Goal: Task Accomplishment & Management: Use online tool/utility

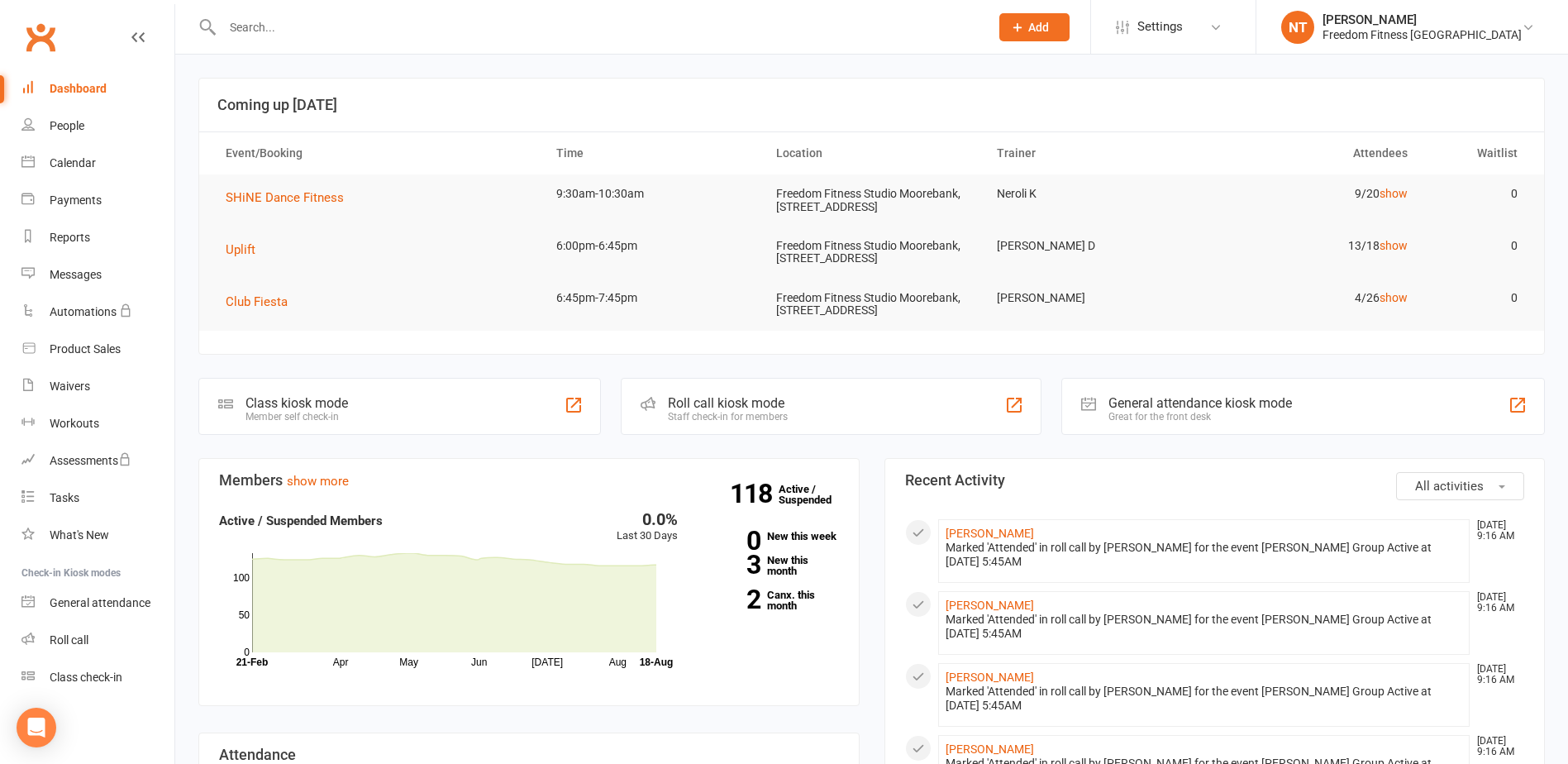
click at [267, 26] on input "text" at bounding box center [597, 27] width 760 height 23
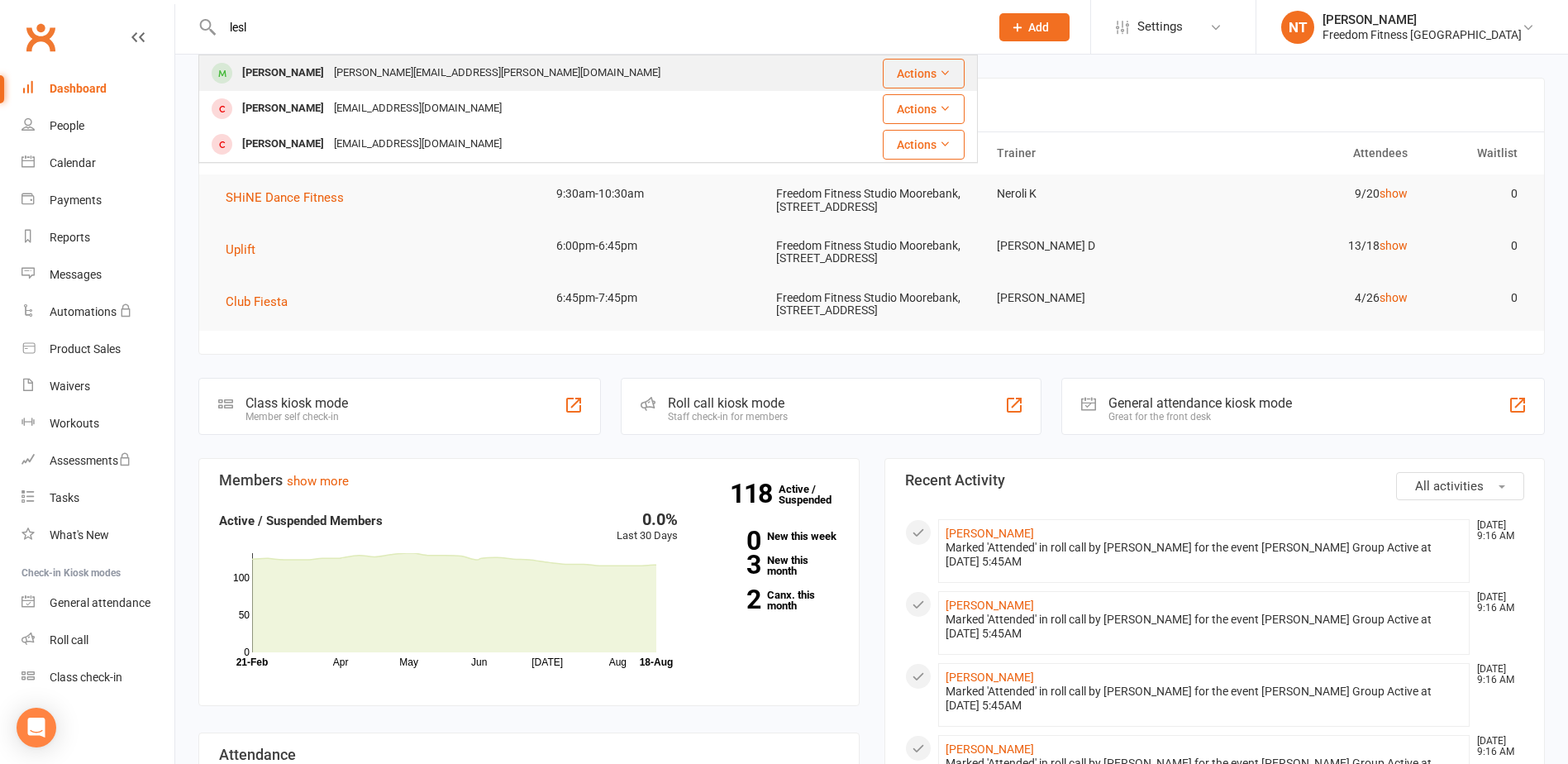
type input "lesl"
click at [297, 69] on div "[PERSON_NAME]" at bounding box center [283, 73] width 92 height 24
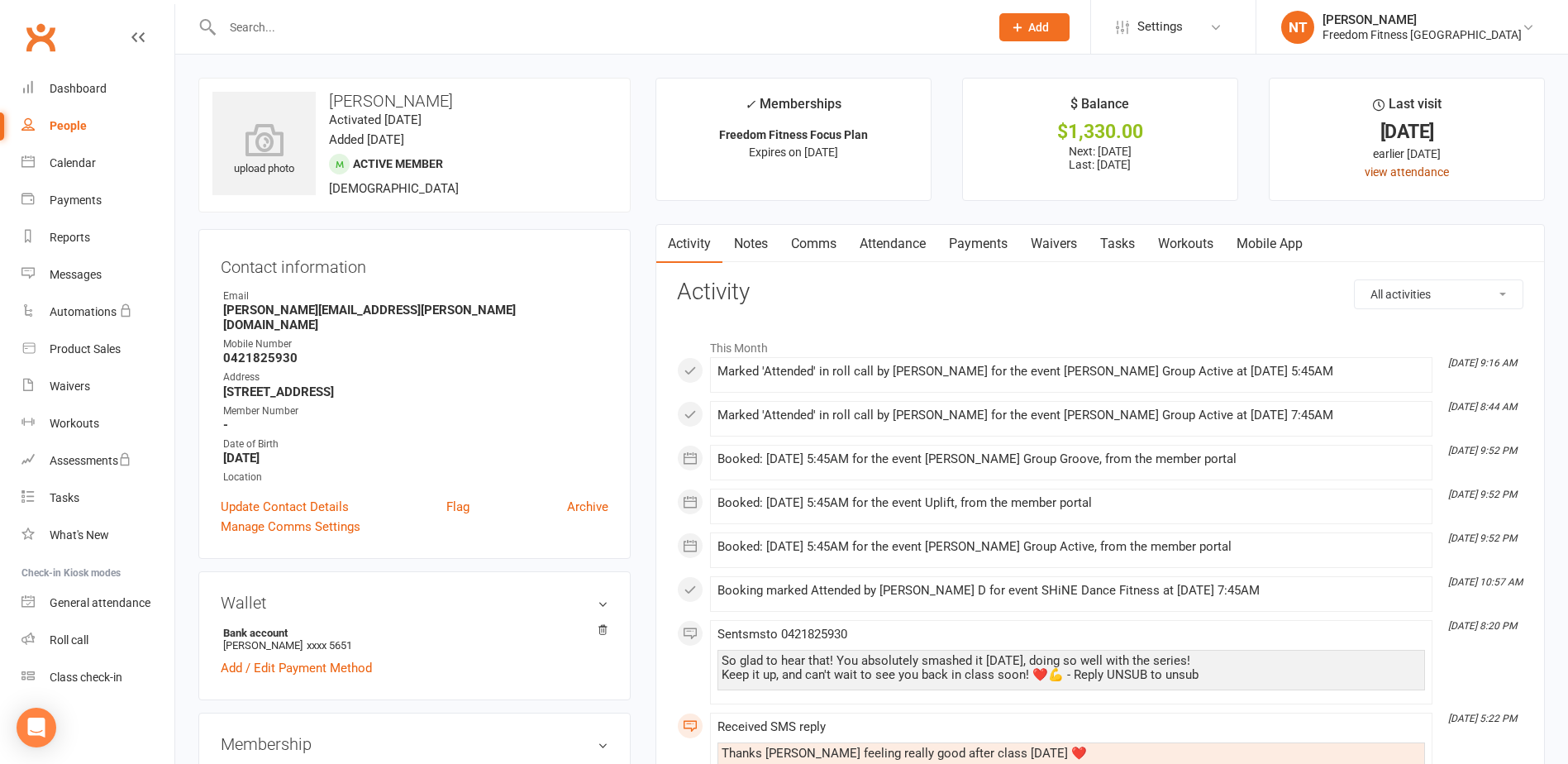
click at [1419, 165] on link "view attendance" at bounding box center [1407, 172] width 84 height 13
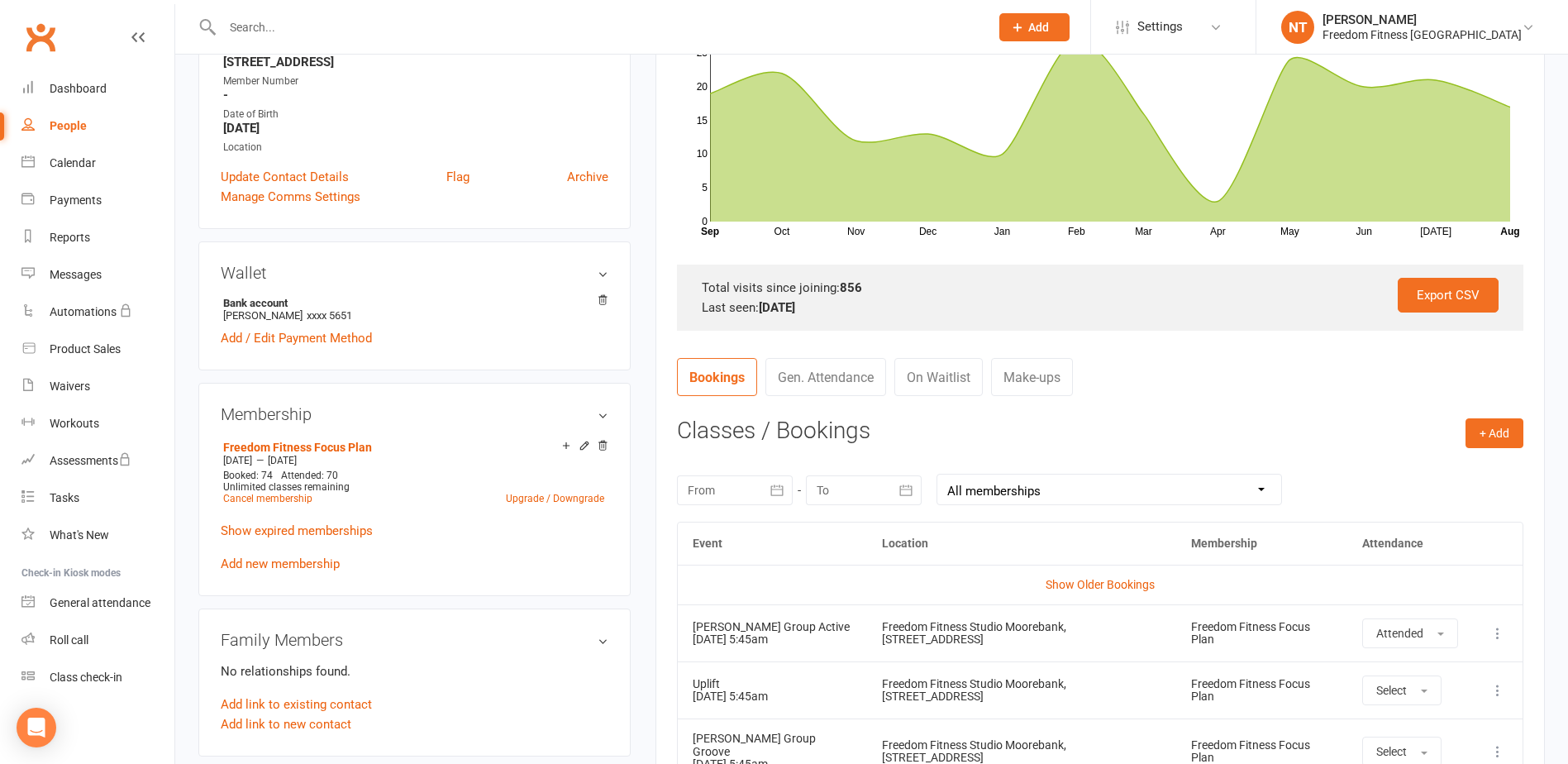
scroll to position [331, 0]
click at [1439, 303] on link "Export CSV" at bounding box center [1448, 294] width 101 height 34
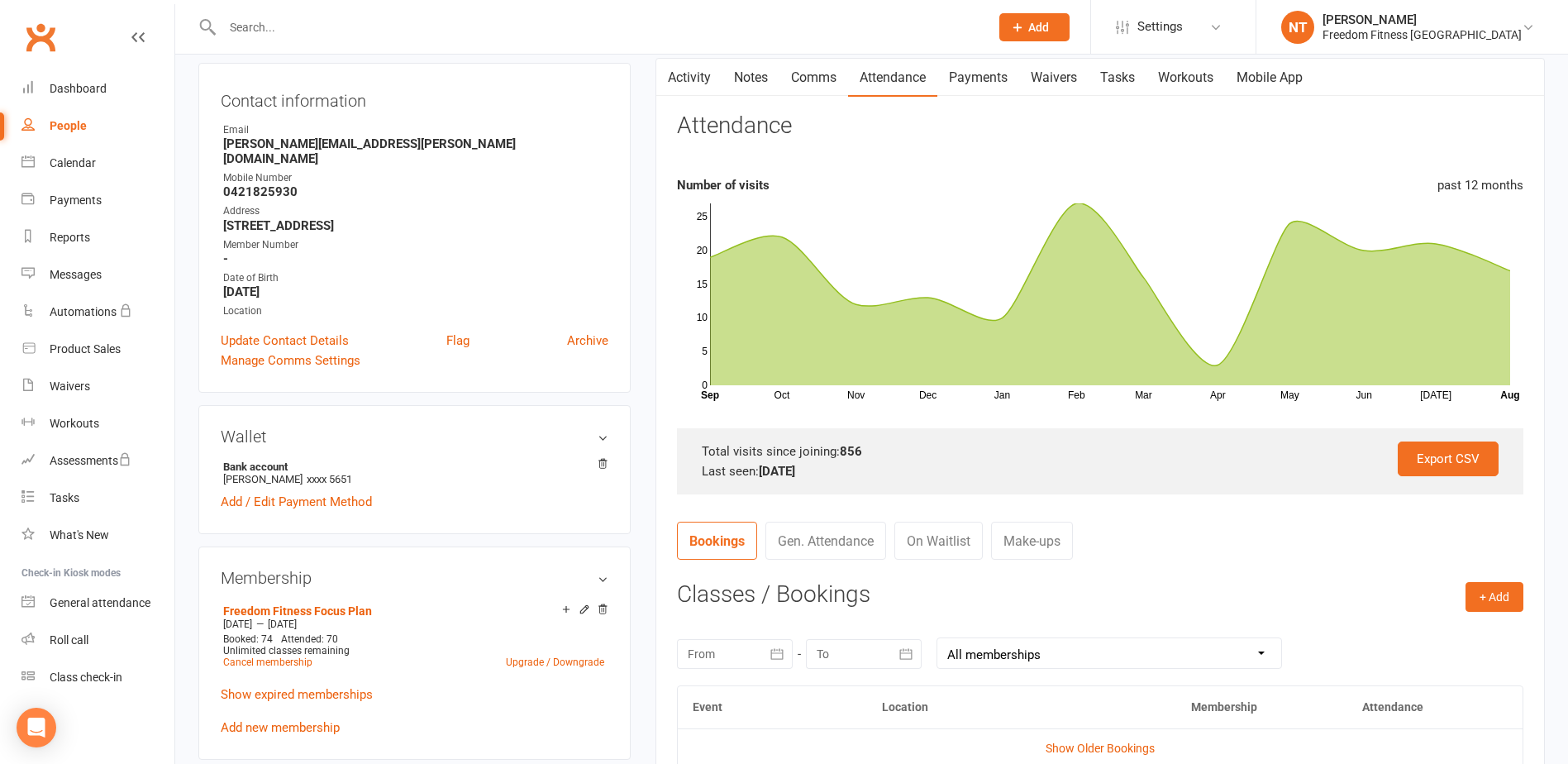
scroll to position [0, 0]
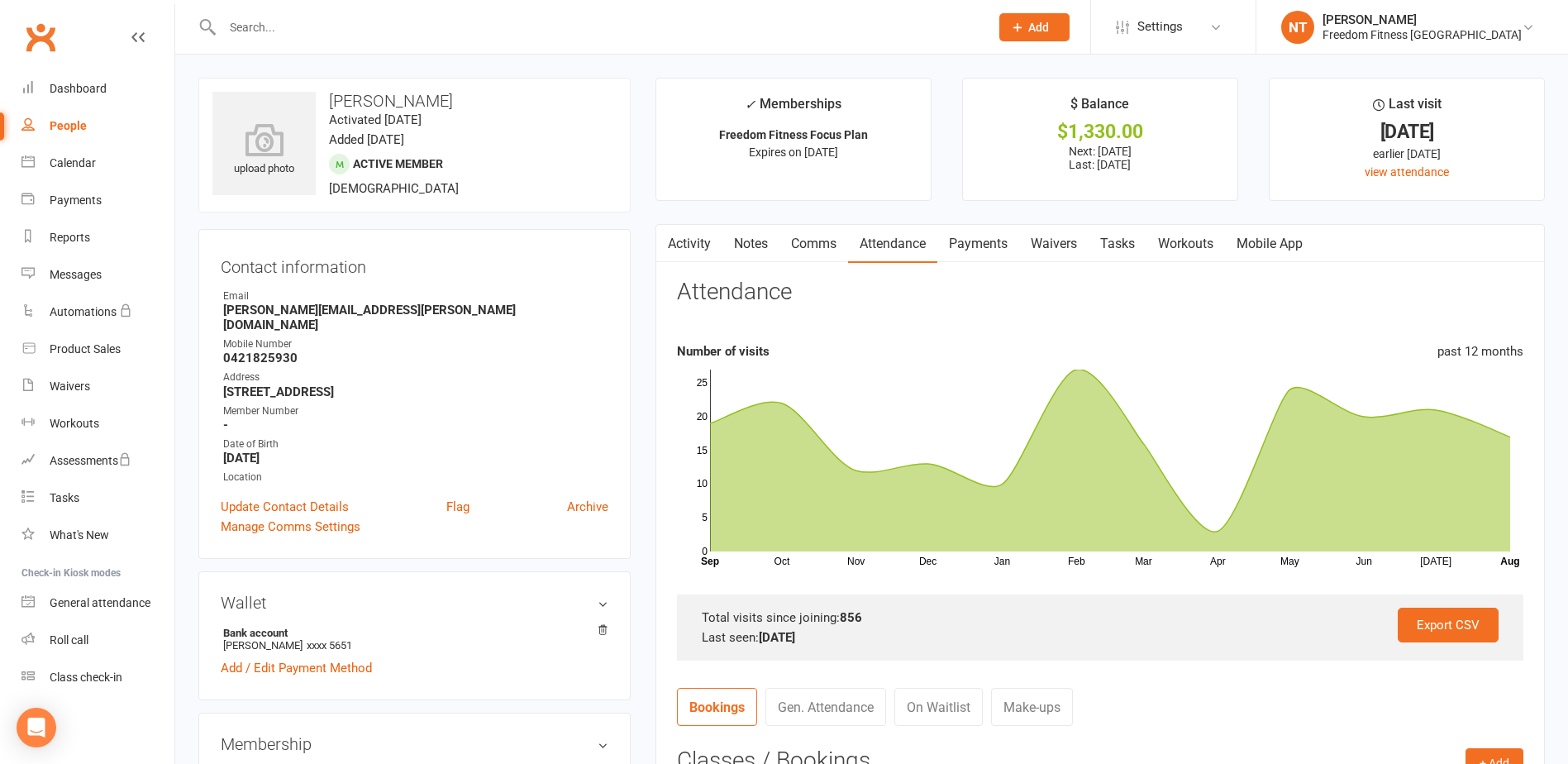
click at [299, 25] on input "text" at bounding box center [597, 27] width 760 height 23
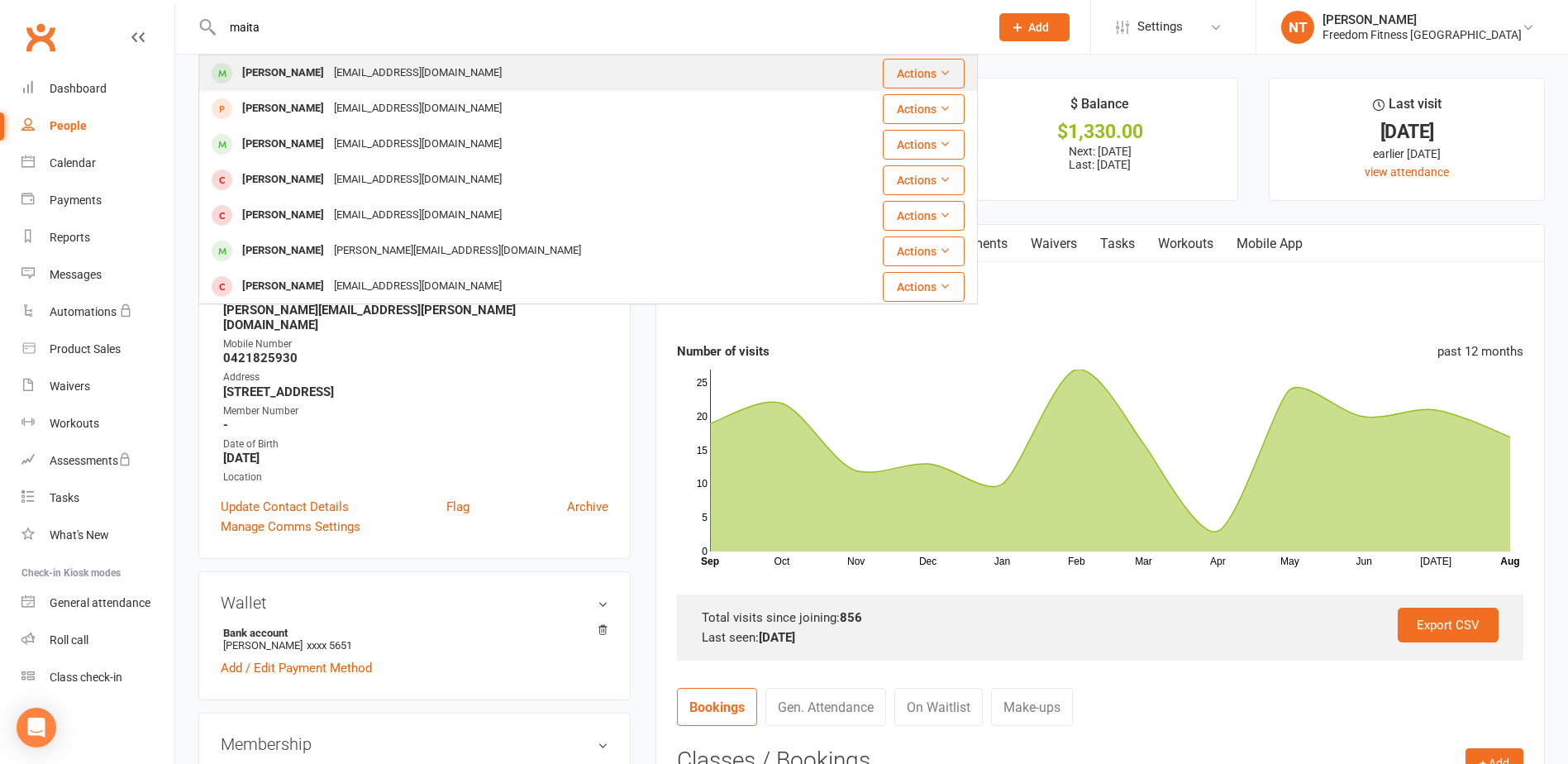
type input "maita"
click at [329, 77] on div "maitadorrah@gmail.com" at bounding box center [418, 73] width 178 height 24
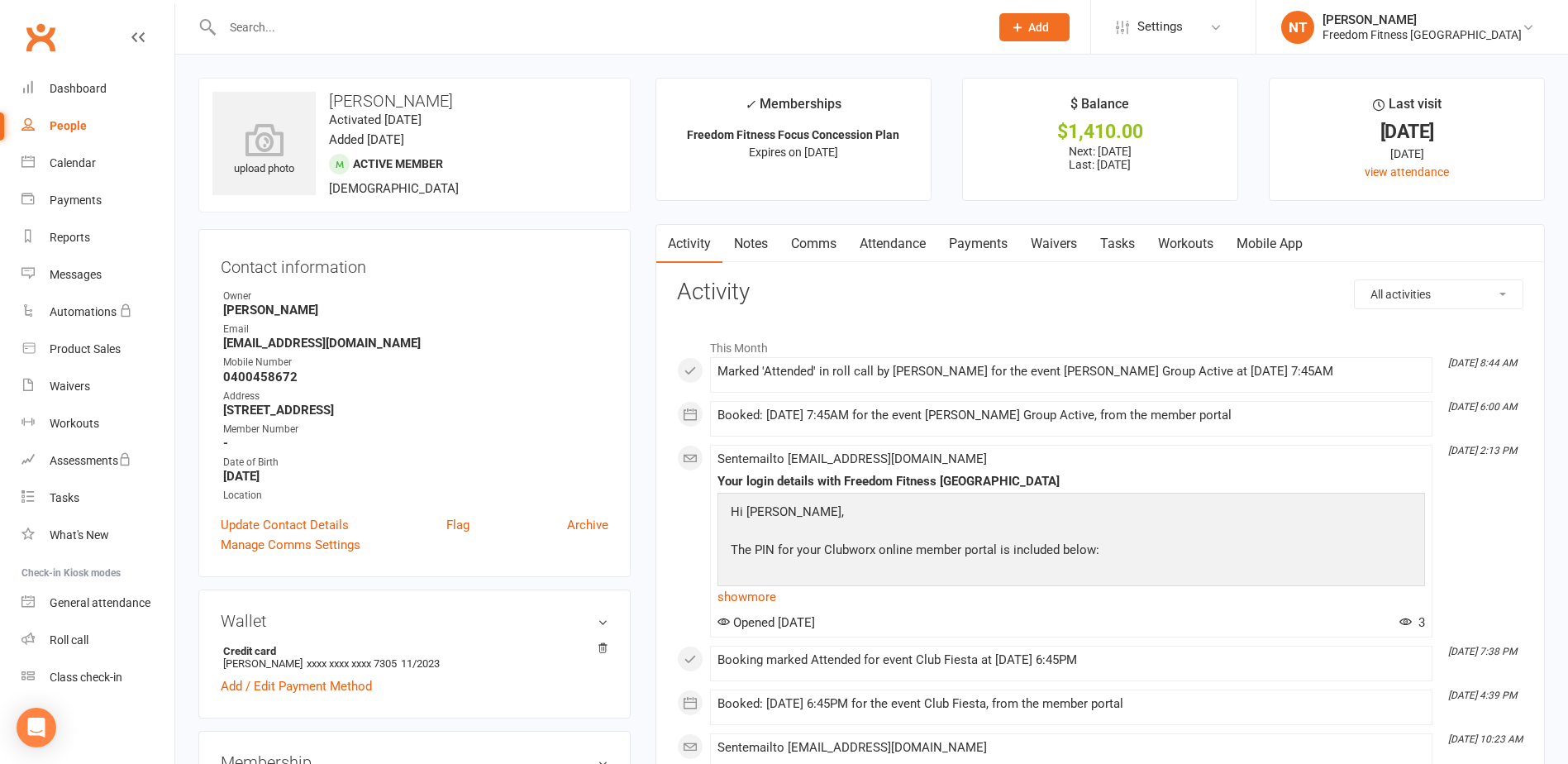
click at [300, 33] on input "text" at bounding box center [597, 27] width 760 height 23
type input "udi"
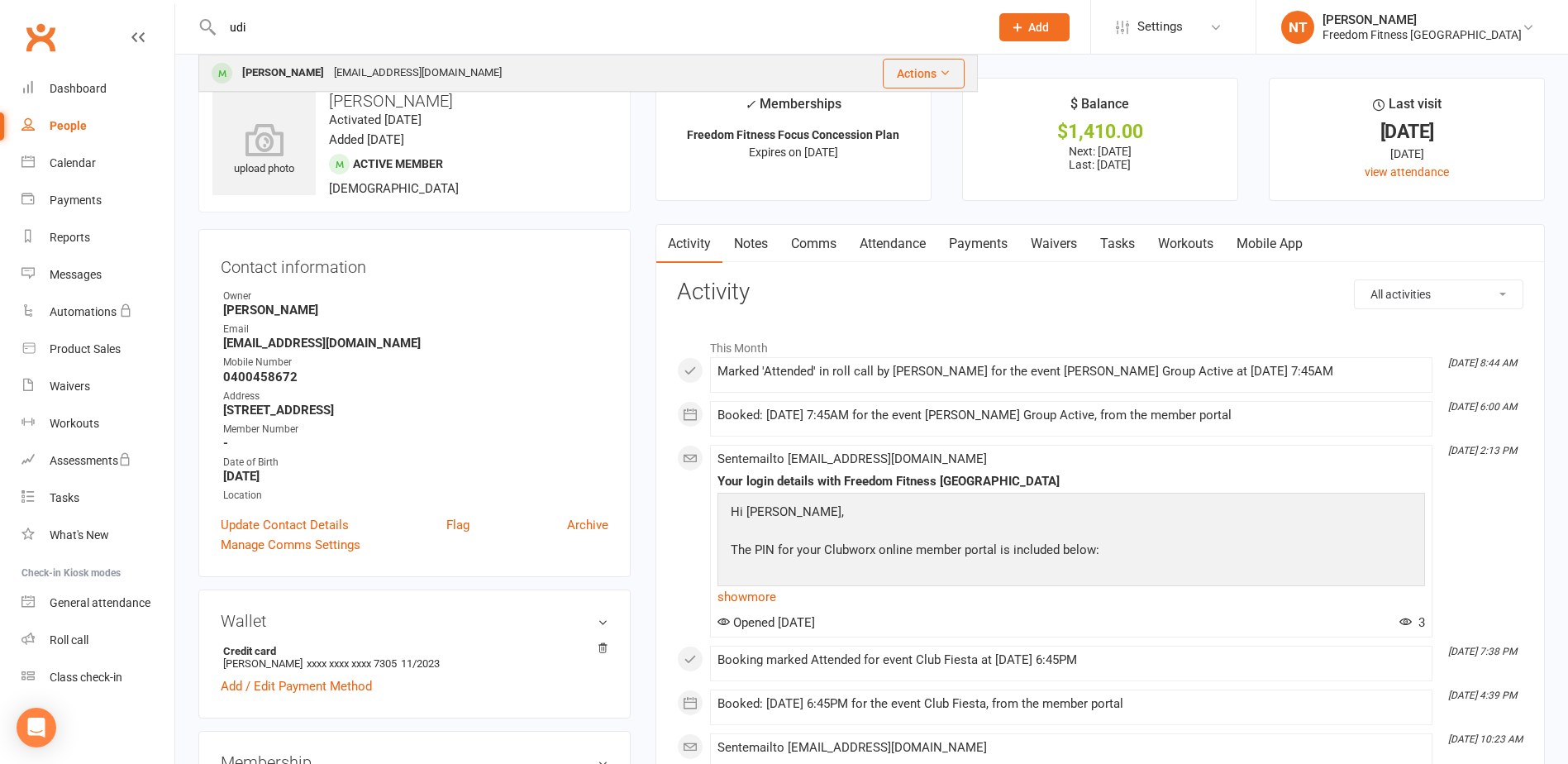
click at [329, 75] on div "Udi Shivakumaarun" at bounding box center [283, 73] width 92 height 24
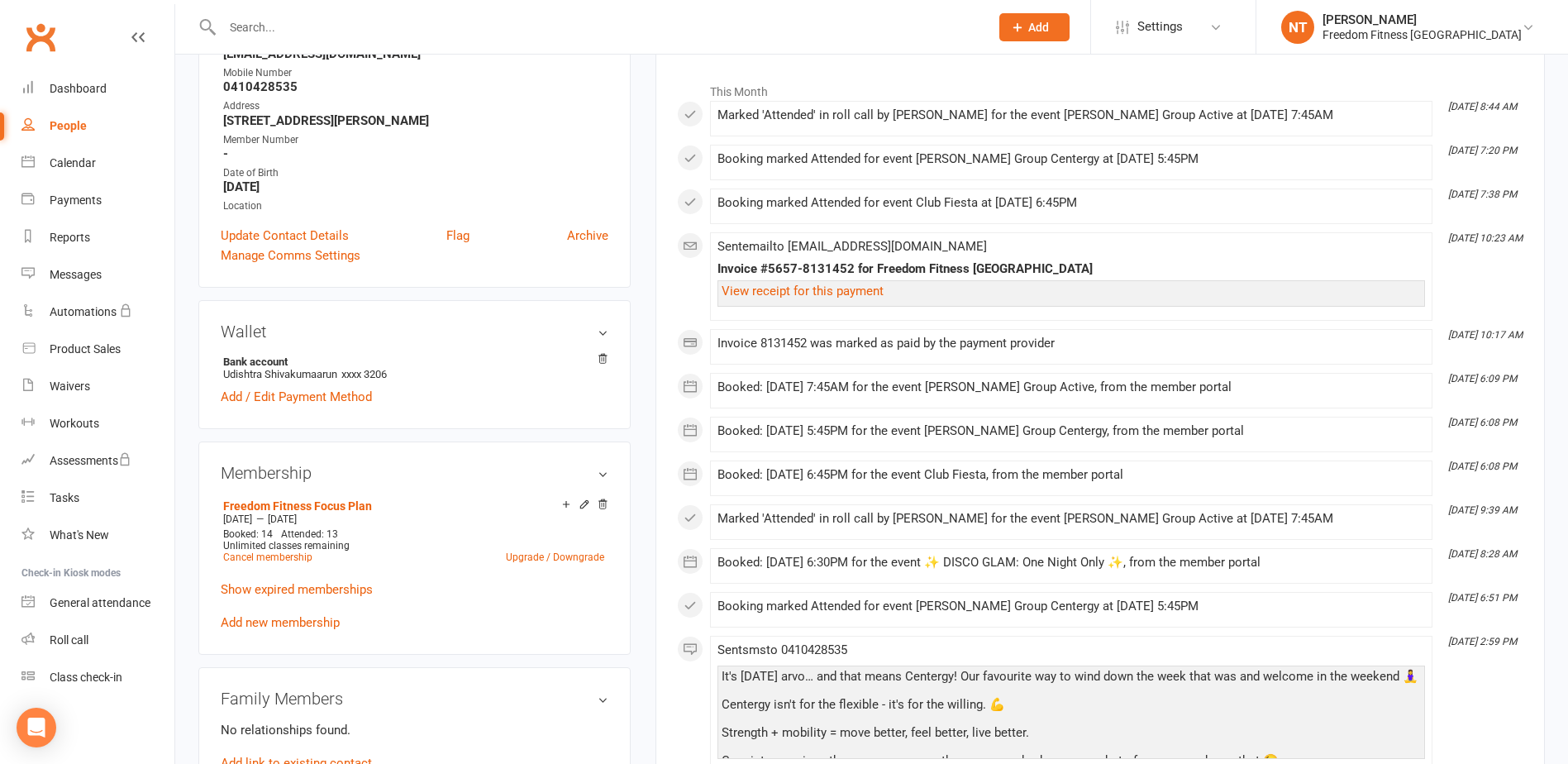
scroll to position [248, 0]
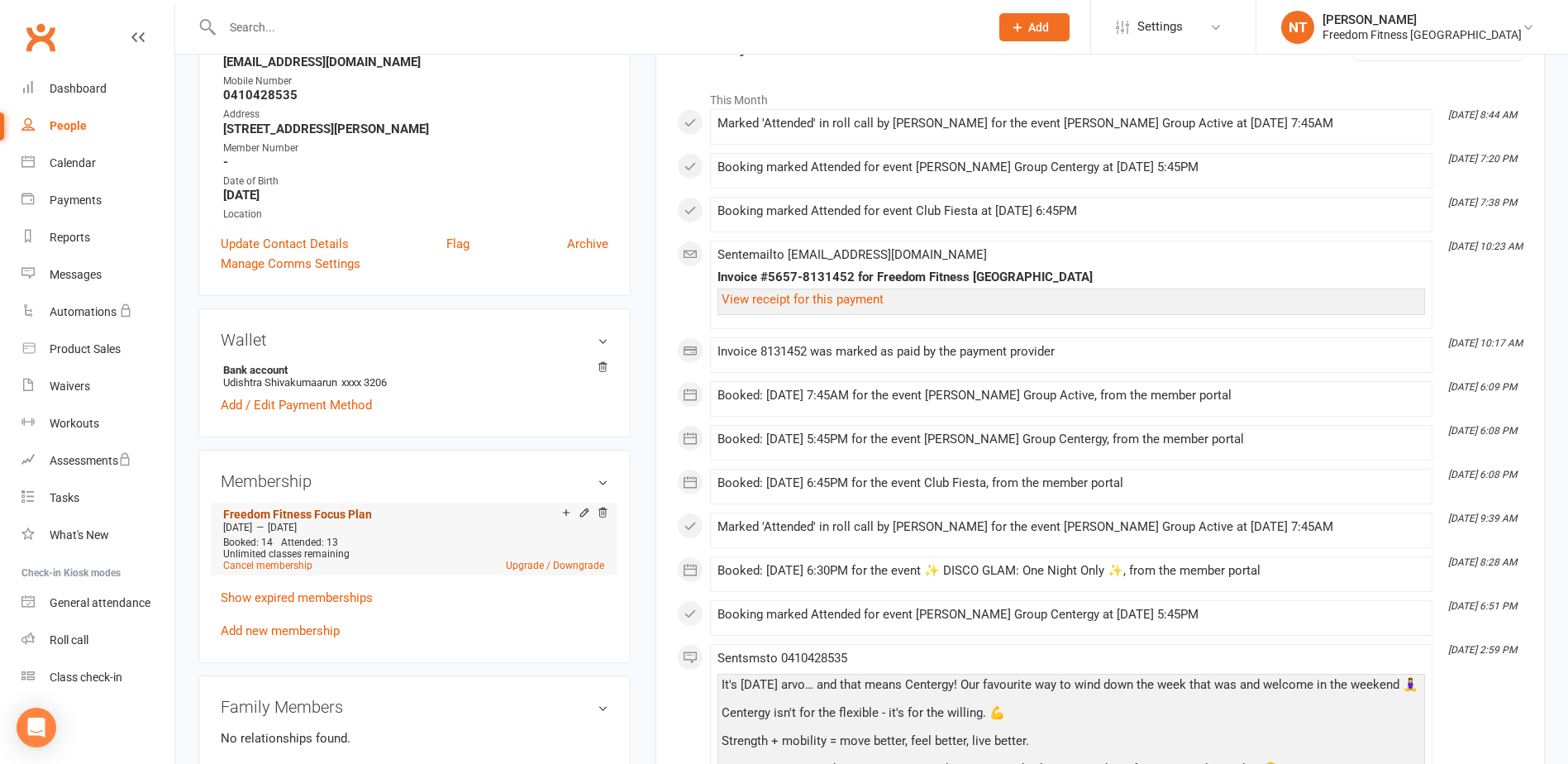
click at [307, 512] on link "Freedom Fitness Focus Plan" at bounding box center [297, 514] width 149 height 13
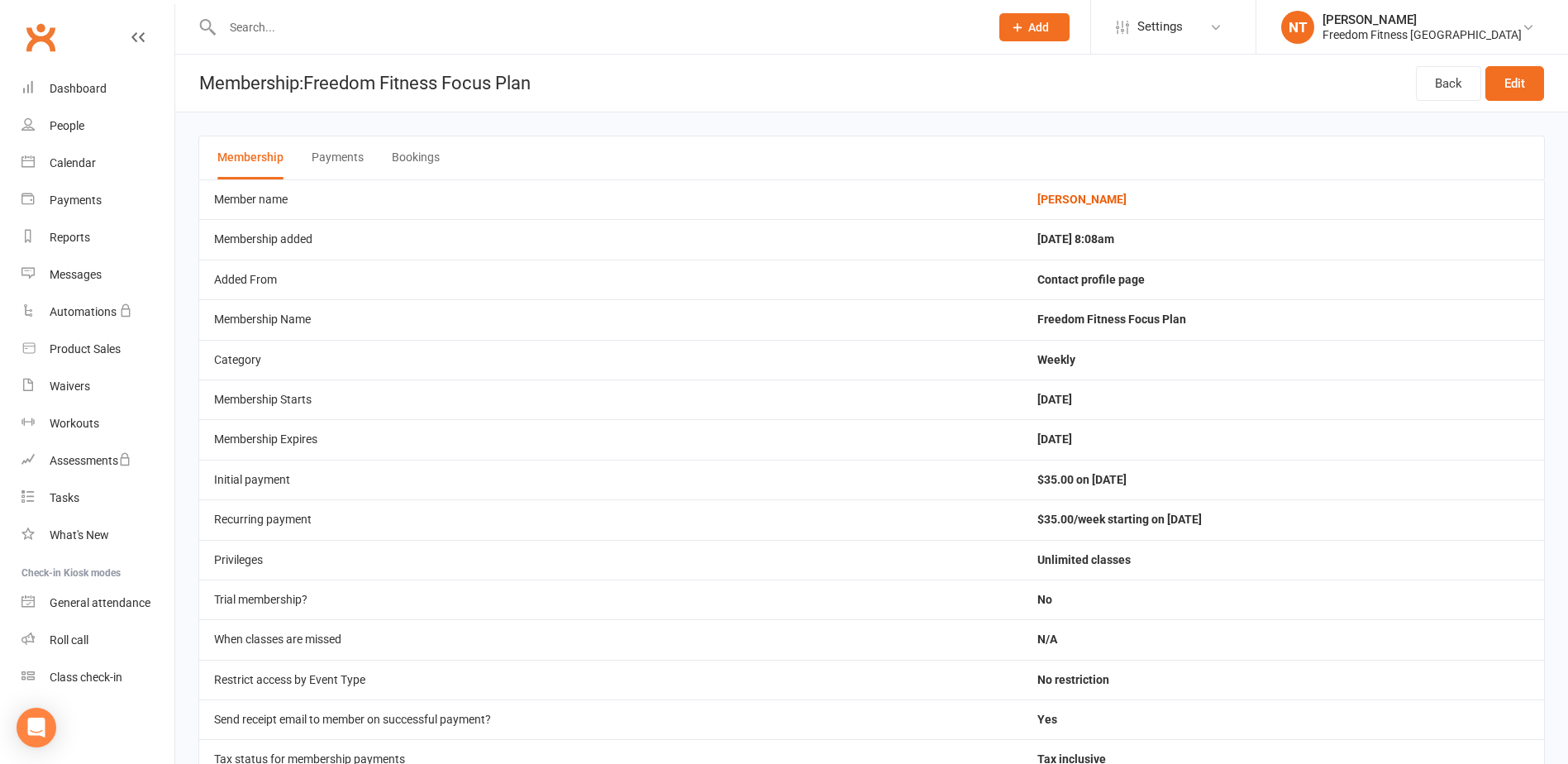
click at [266, 25] on input "text" at bounding box center [597, 27] width 760 height 23
type input "maita"
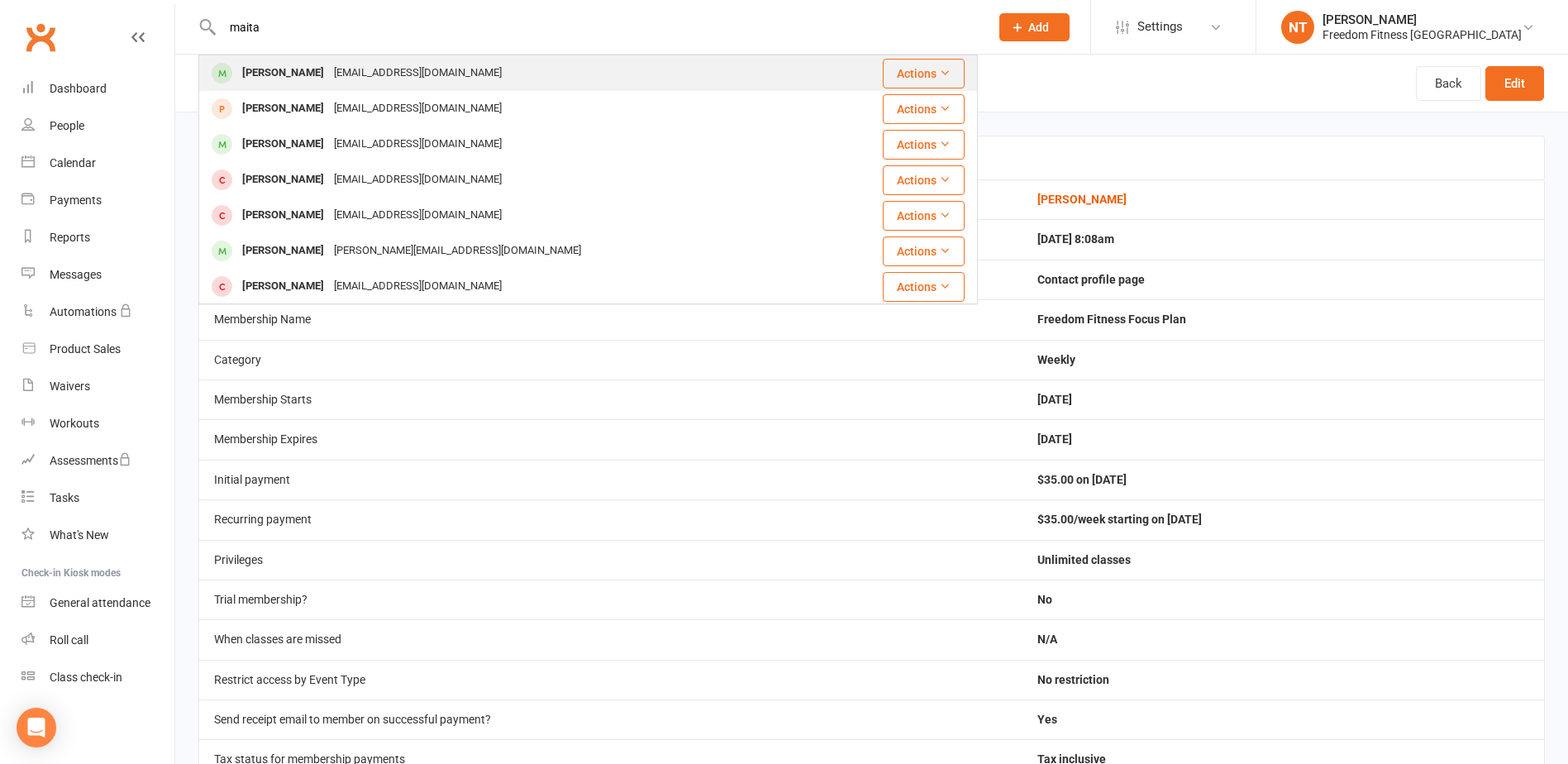
click at [263, 66] on div "Maita Dorrah" at bounding box center [283, 73] width 92 height 24
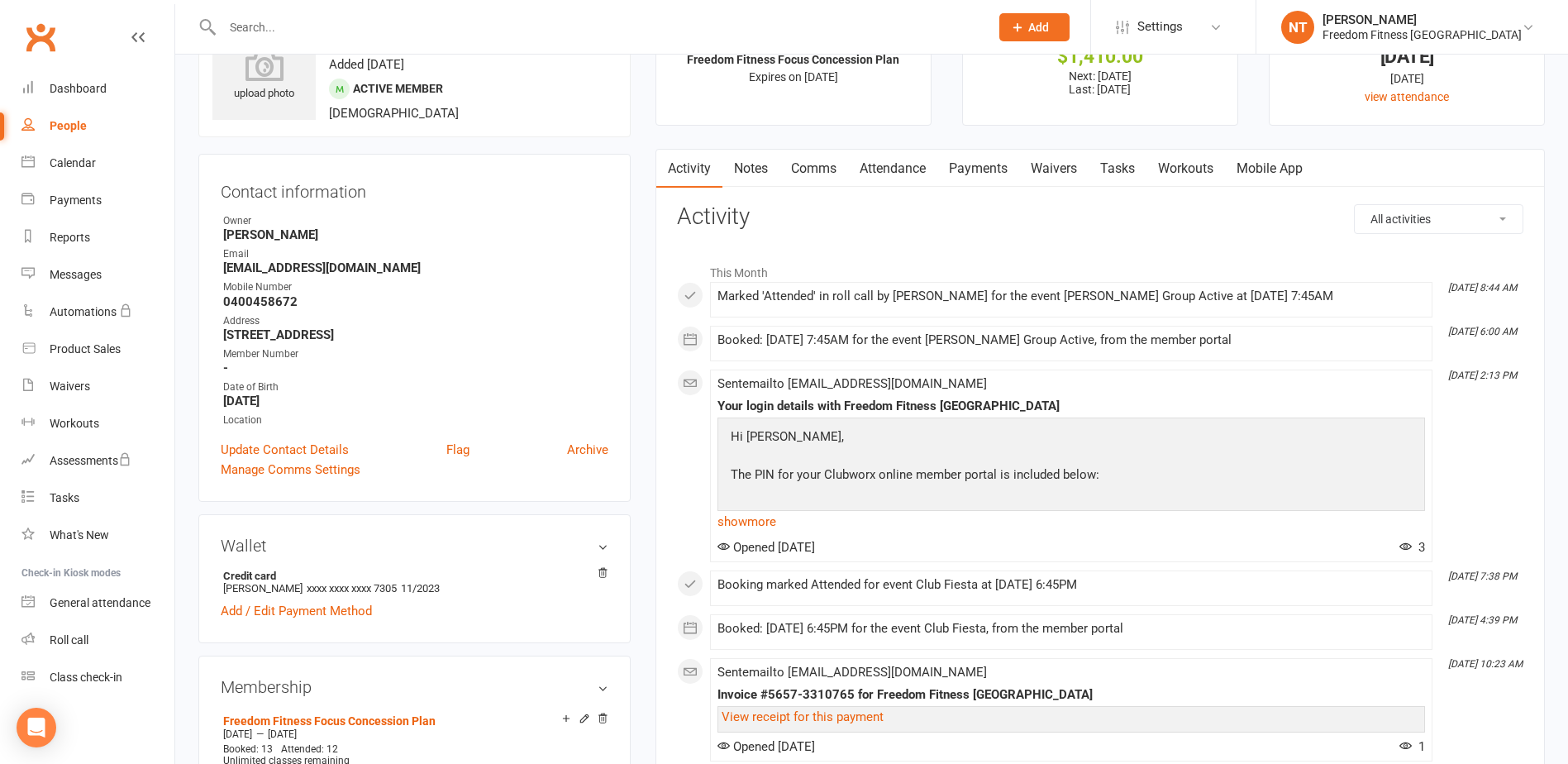
scroll to position [165, 0]
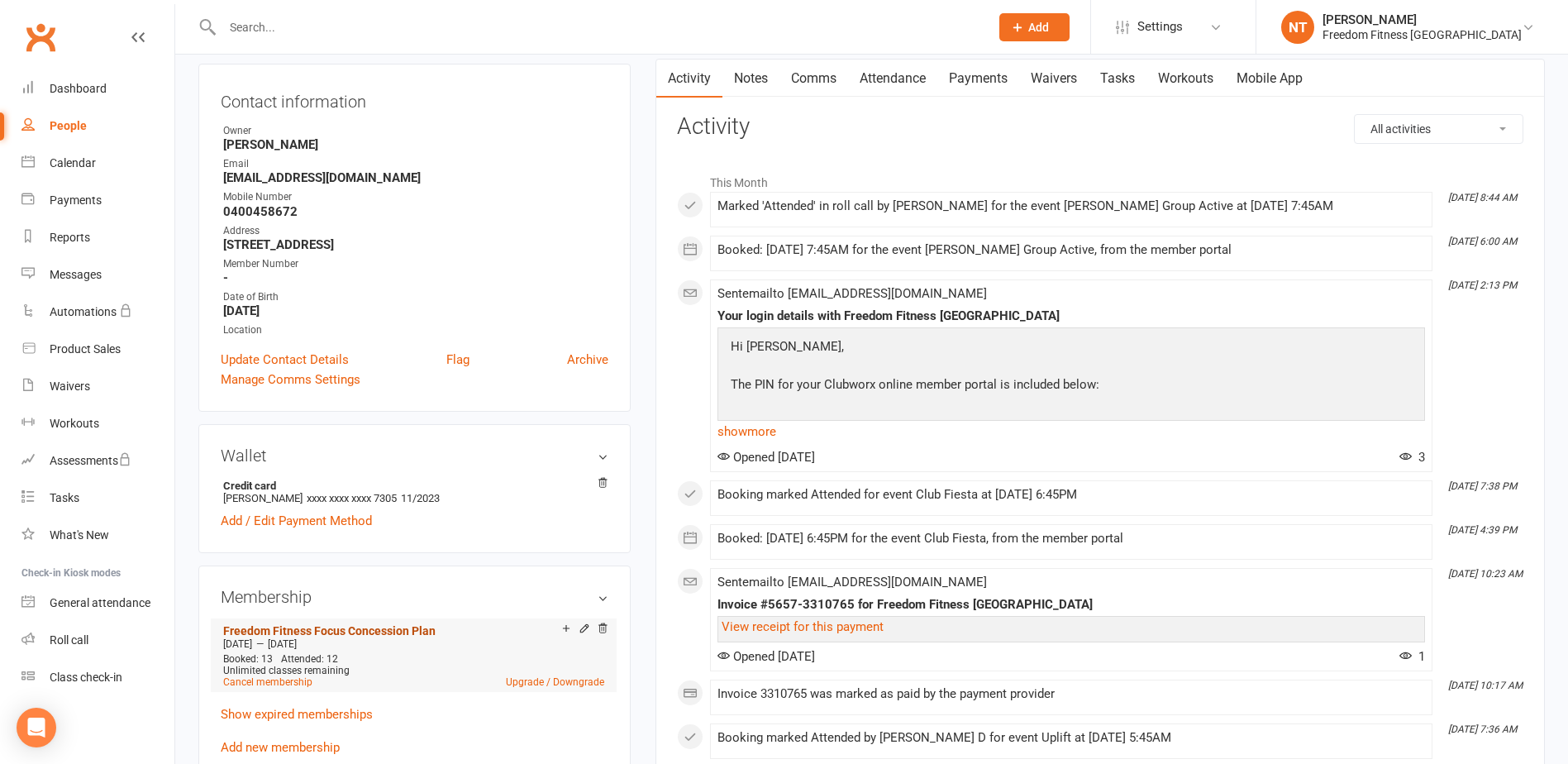
click at [333, 628] on link "Freedom Fitness Focus Concession Plan" at bounding box center [329, 630] width 212 height 13
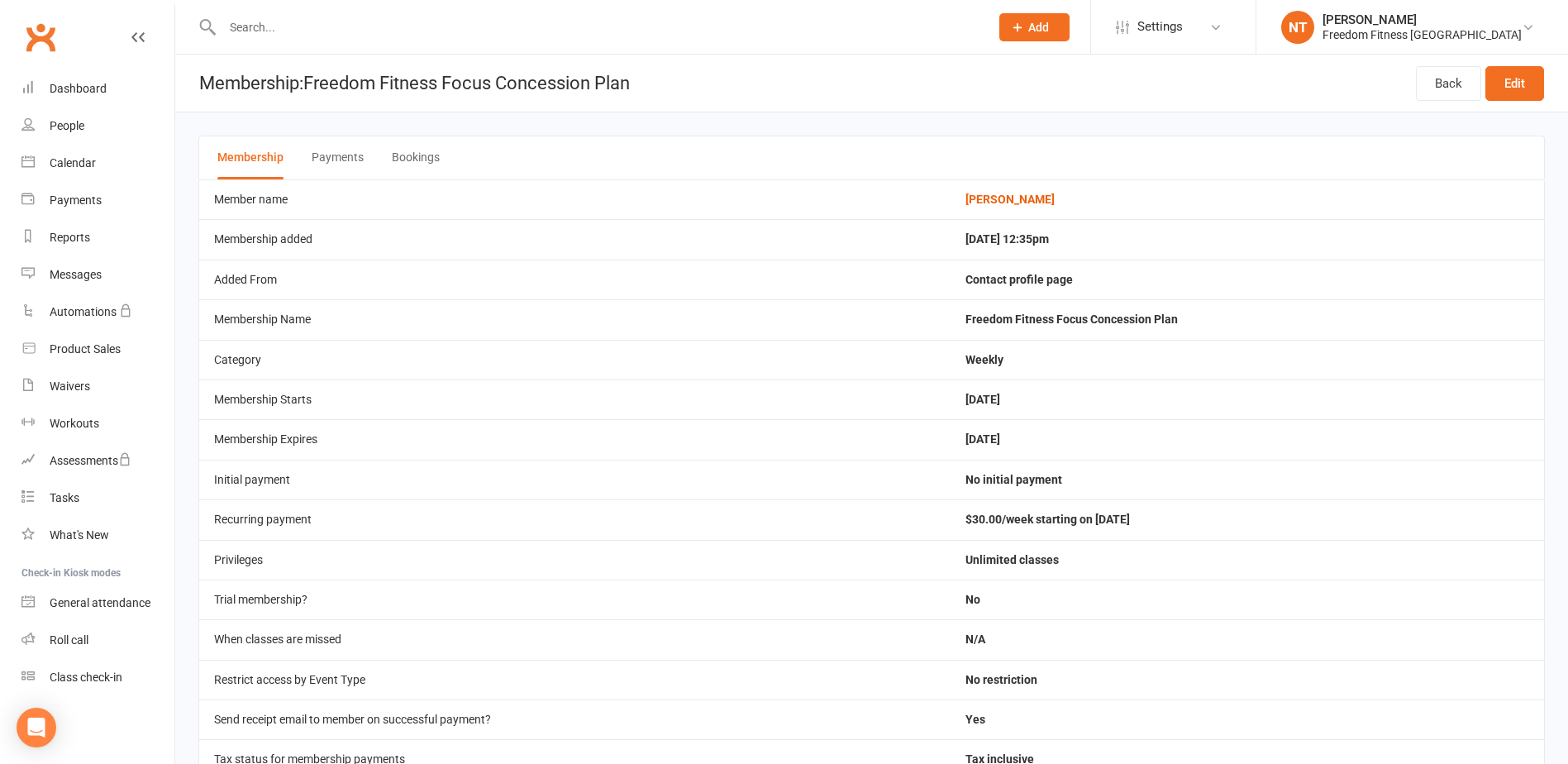
click at [295, 27] on input "text" at bounding box center [597, 27] width 760 height 23
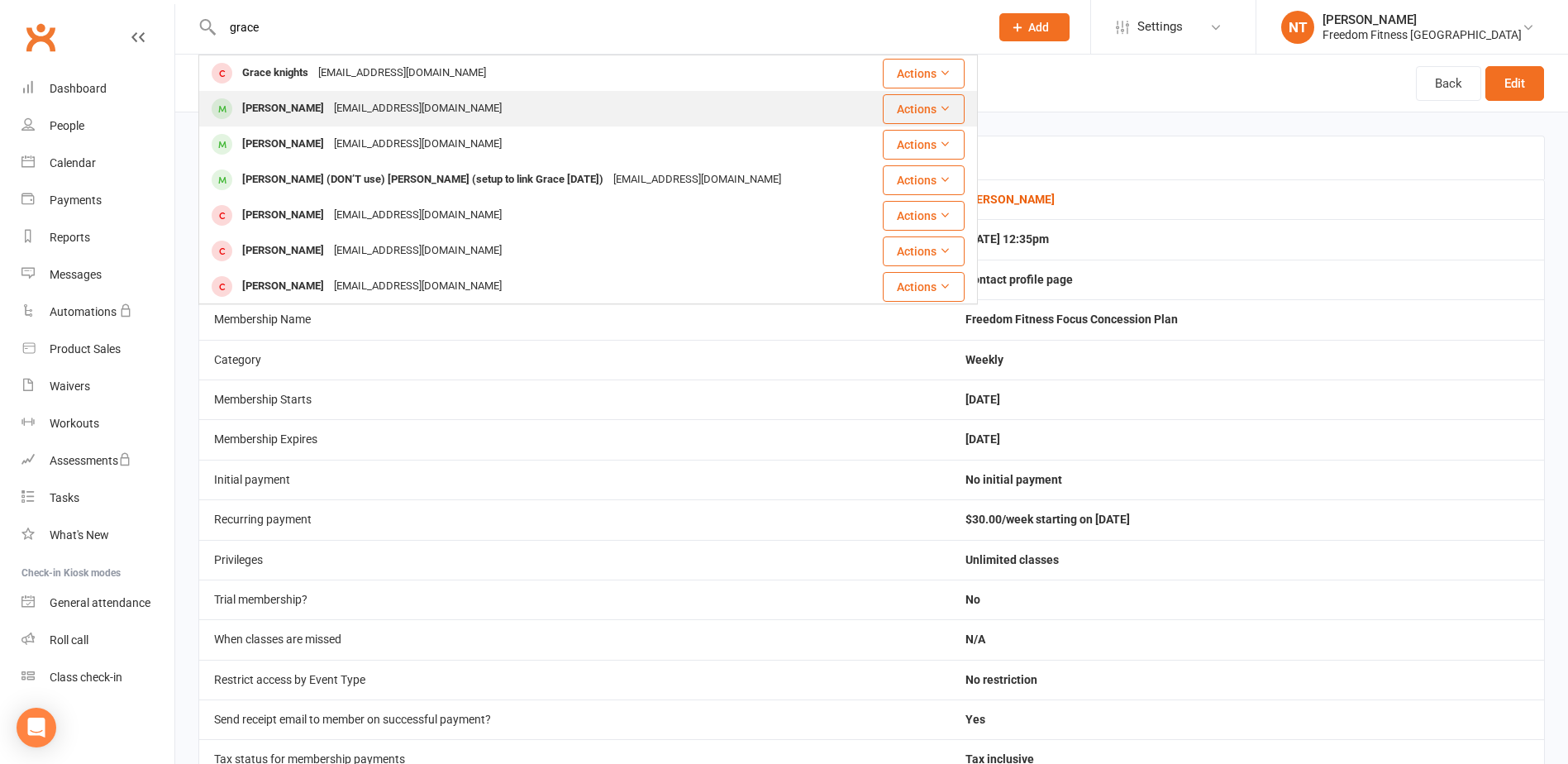
type input "grace"
click at [289, 102] on div "[PERSON_NAME]" at bounding box center [283, 108] width 92 height 24
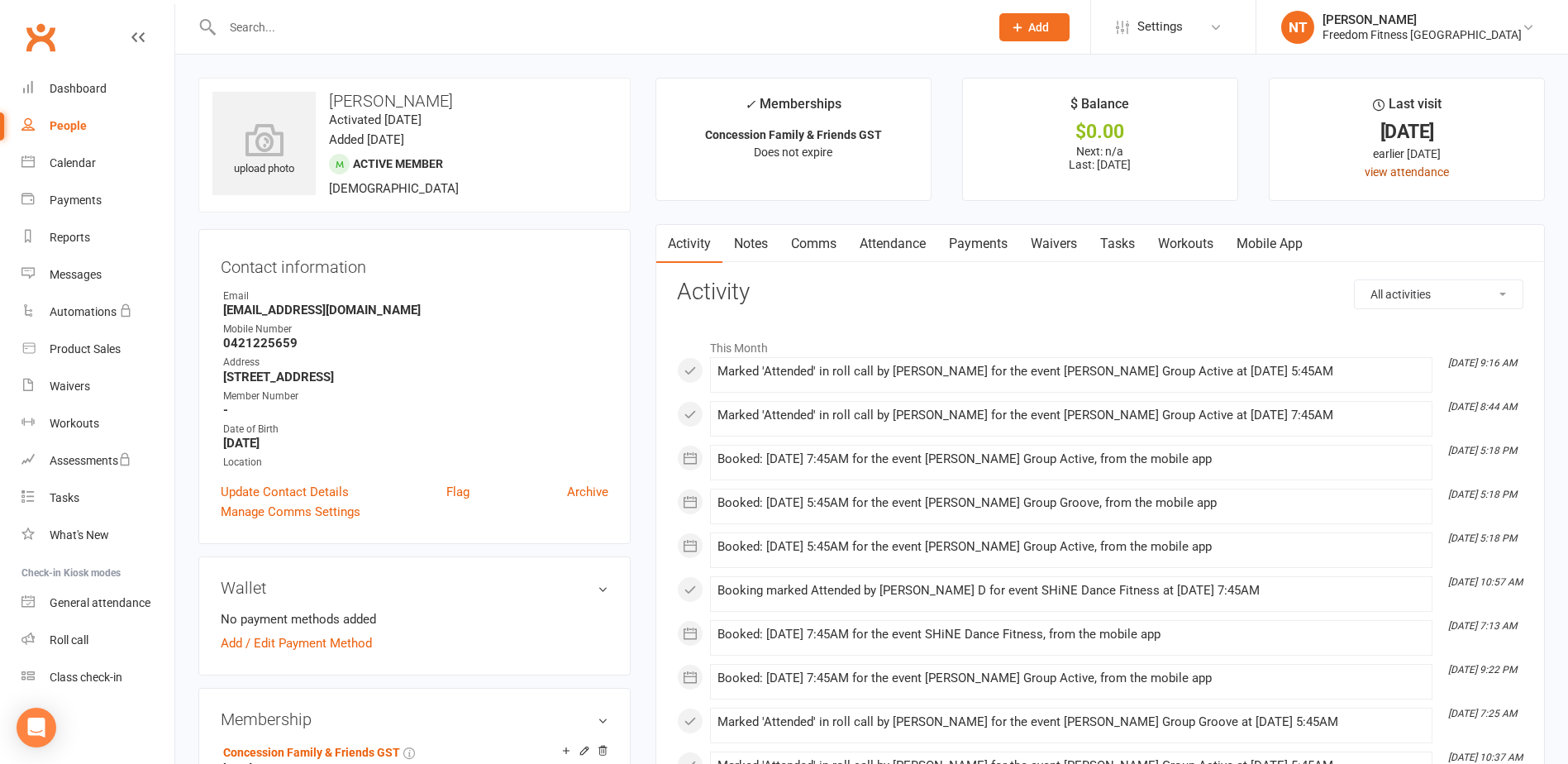
click at [1415, 175] on link "view attendance" at bounding box center [1407, 172] width 84 height 13
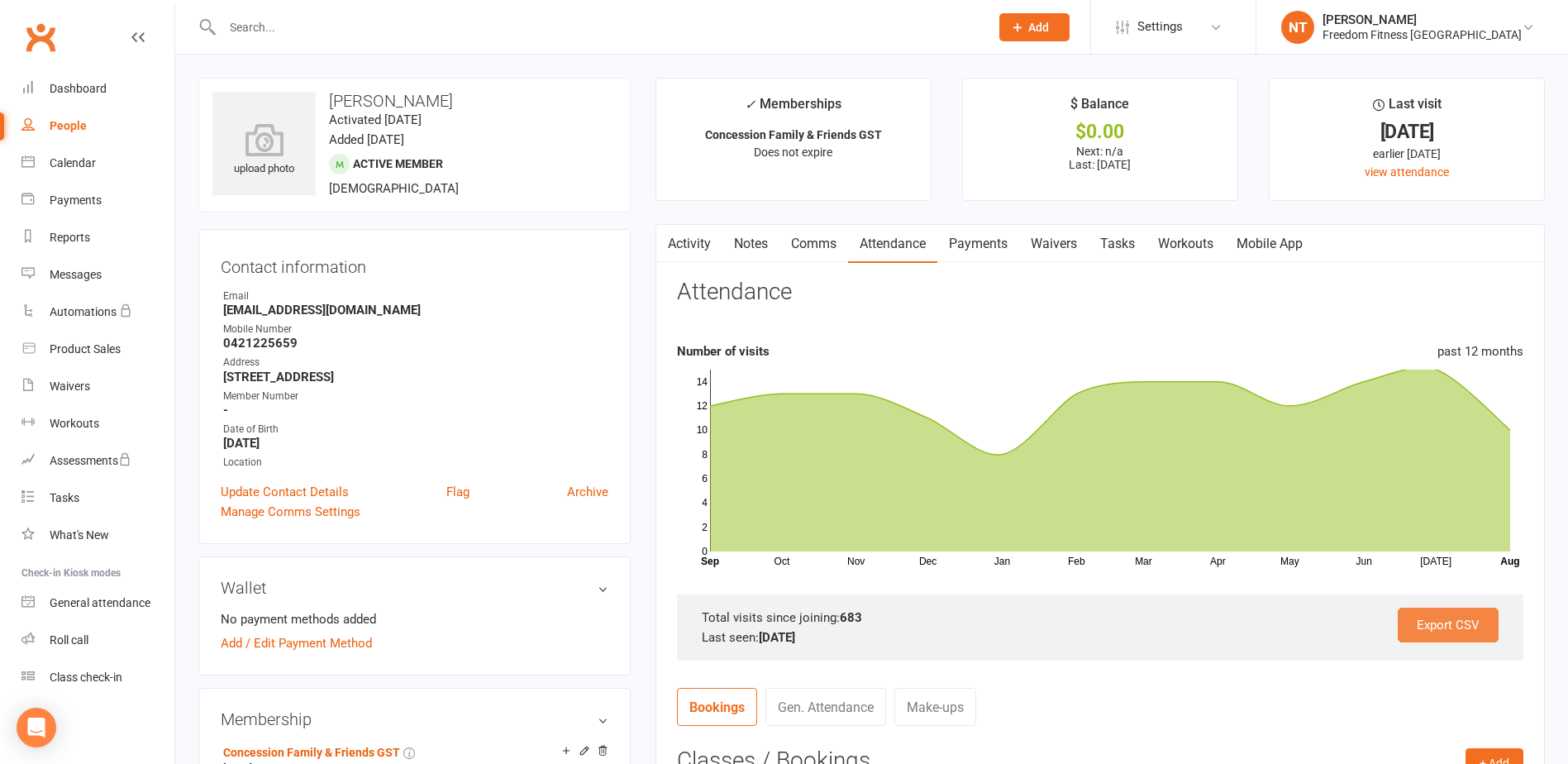
click at [1448, 619] on link "Export CSV" at bounding box center [1448, 625] width 101 height 34
click at [370, 21] on input "text" at bounding box center [597, 27] width 760 height 23
type input "michelle"
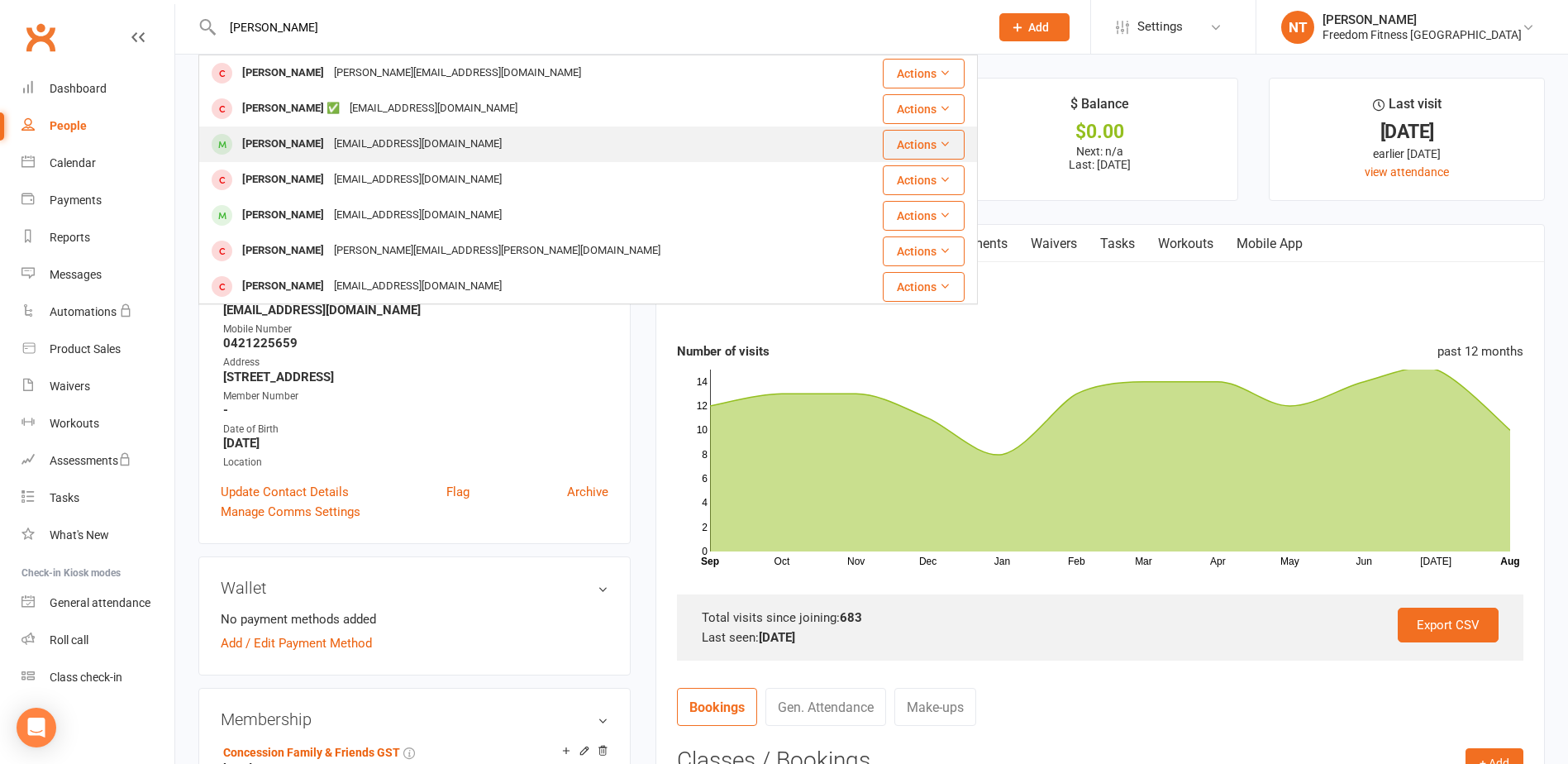
click at [318, 141] on div "[PERSON_NAME]" at bounding box center [283, 143] width 92 height 24
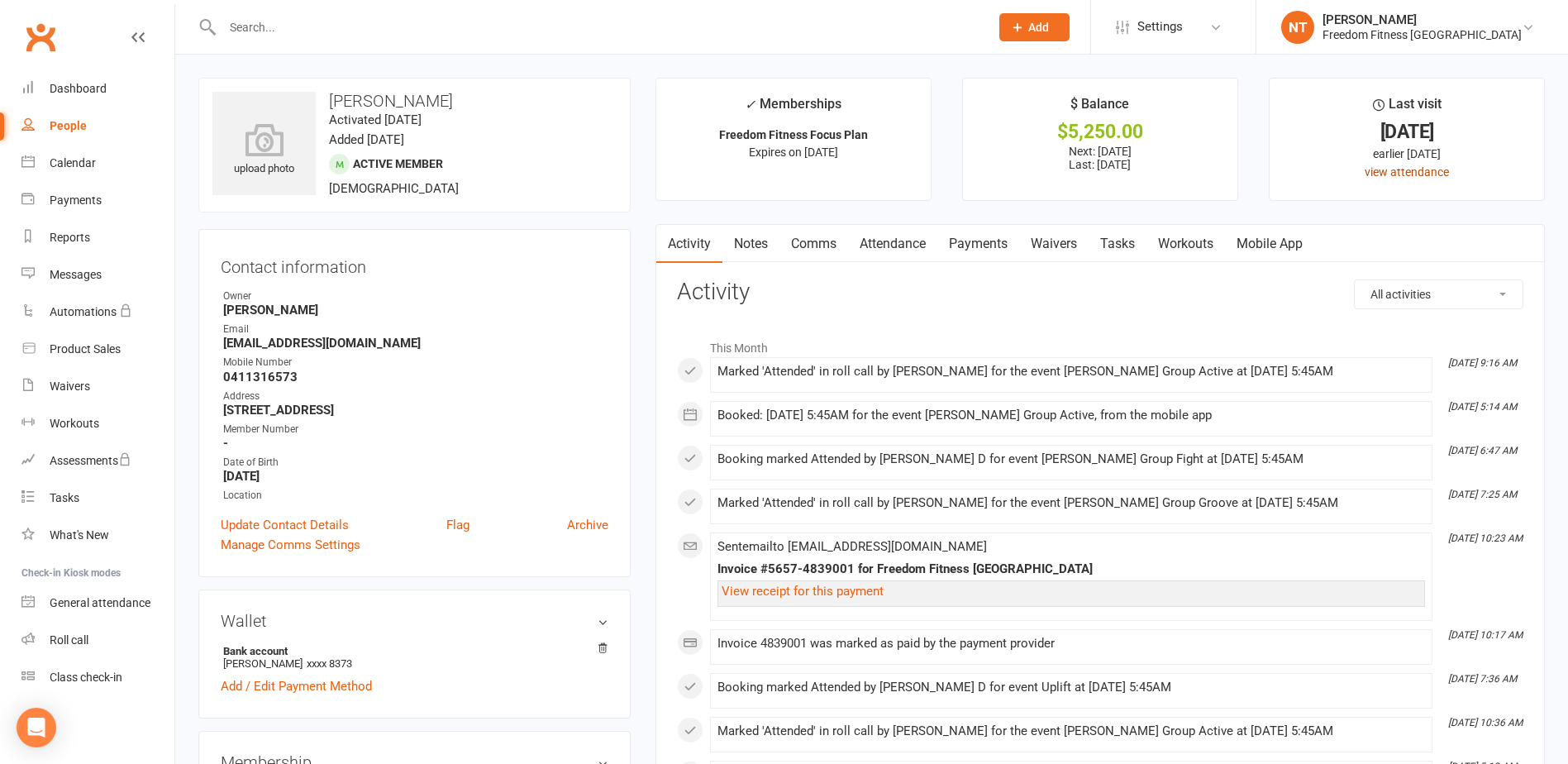
click at [1427, 169] on link "view attendance" at bounding box center [1407, 172] width 84 height 13
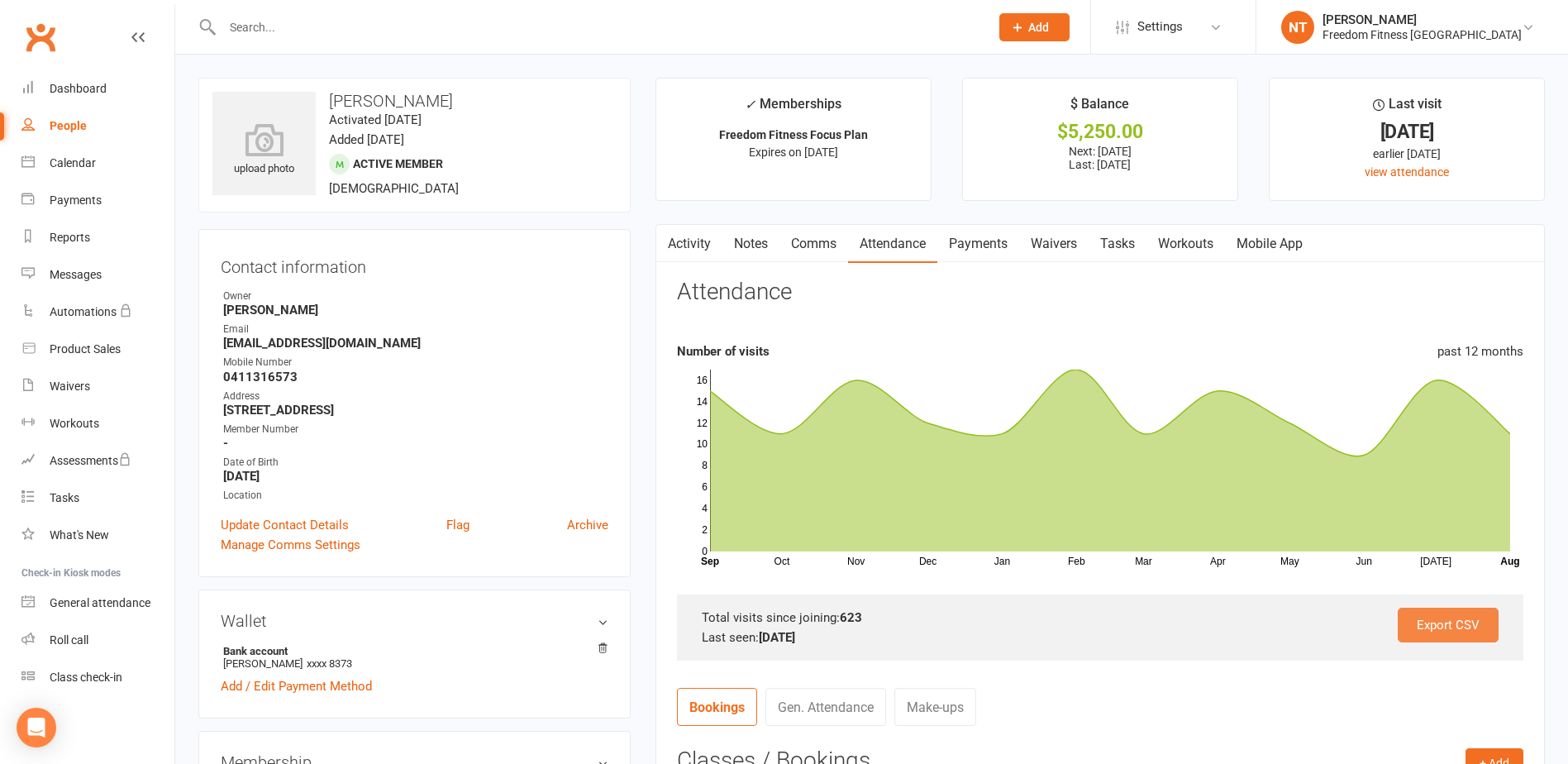
click at [1471, 633] on link "Export CSV" at bounding box center [1448, 625] width 101 height 34
click at [590, 33] on input "text" at bounding box center [597, 27] width 760 height 23
type input "amanda"
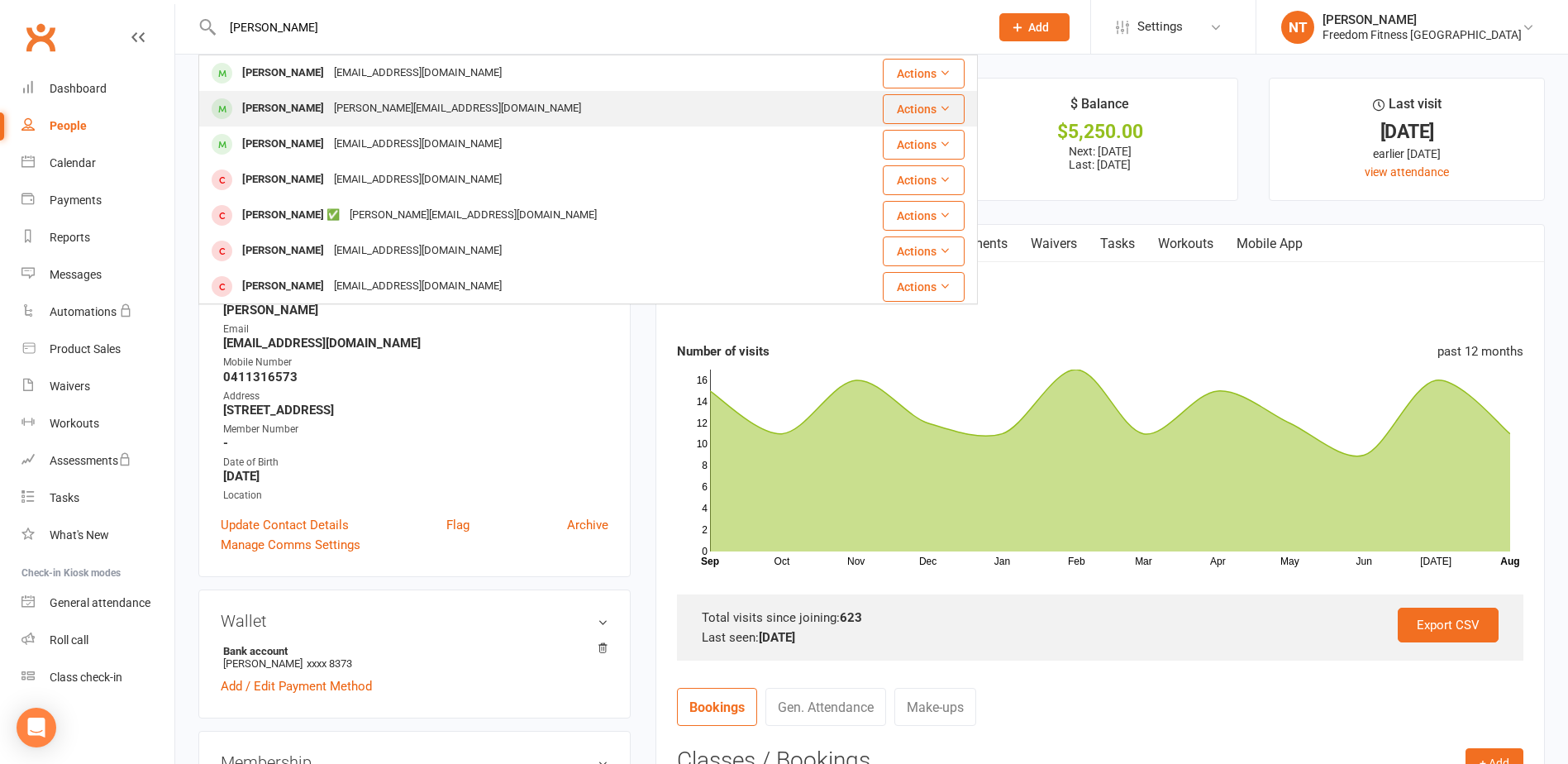
click at [449, 110] on div "amanda.field5@det.nsw.edu.au" at bounding box center [458, 108] width 257 height 24
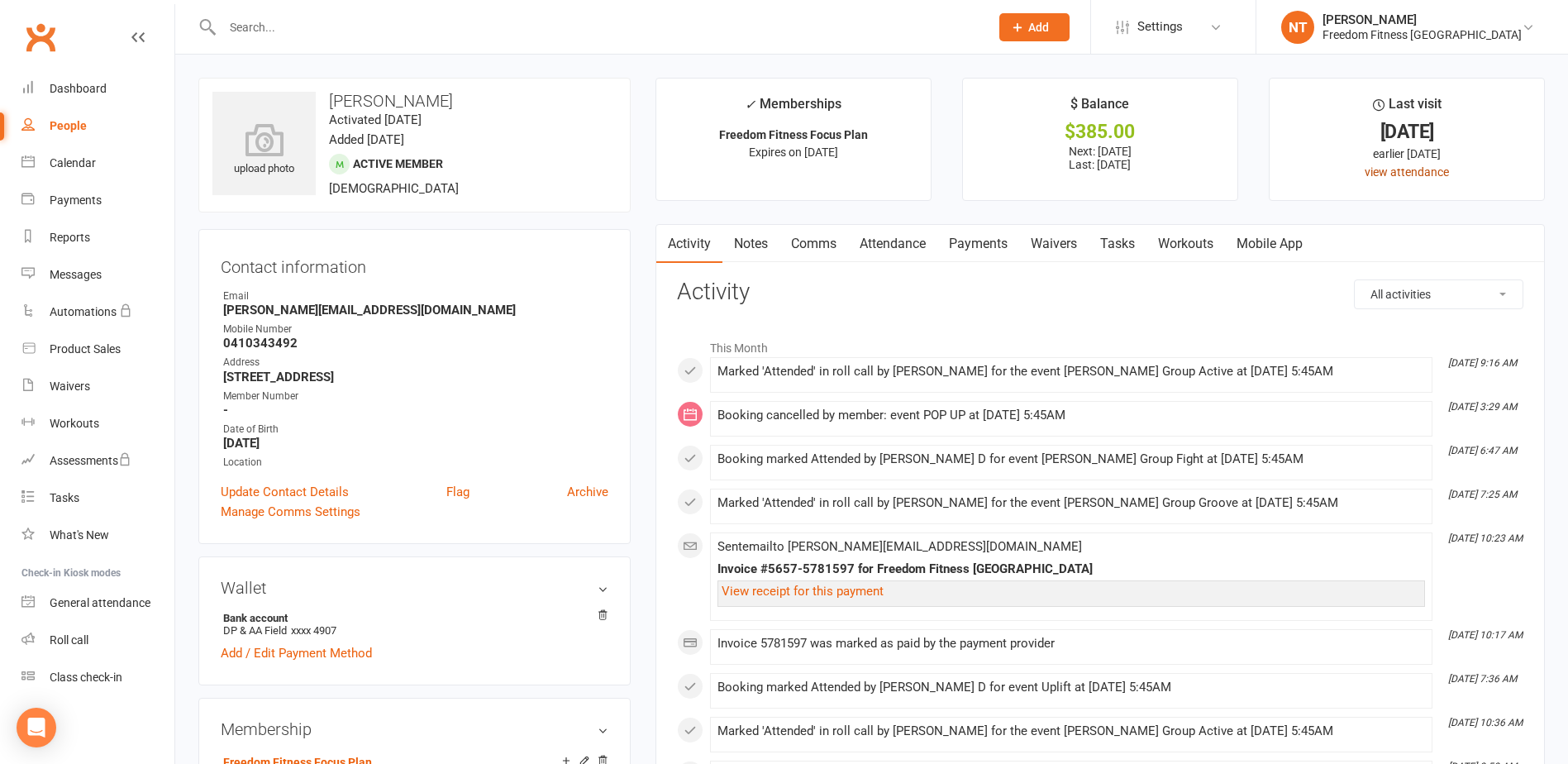
click at [1410, 169] on link "view attendance" at bounding box center [1407, 172] width 84 height 13
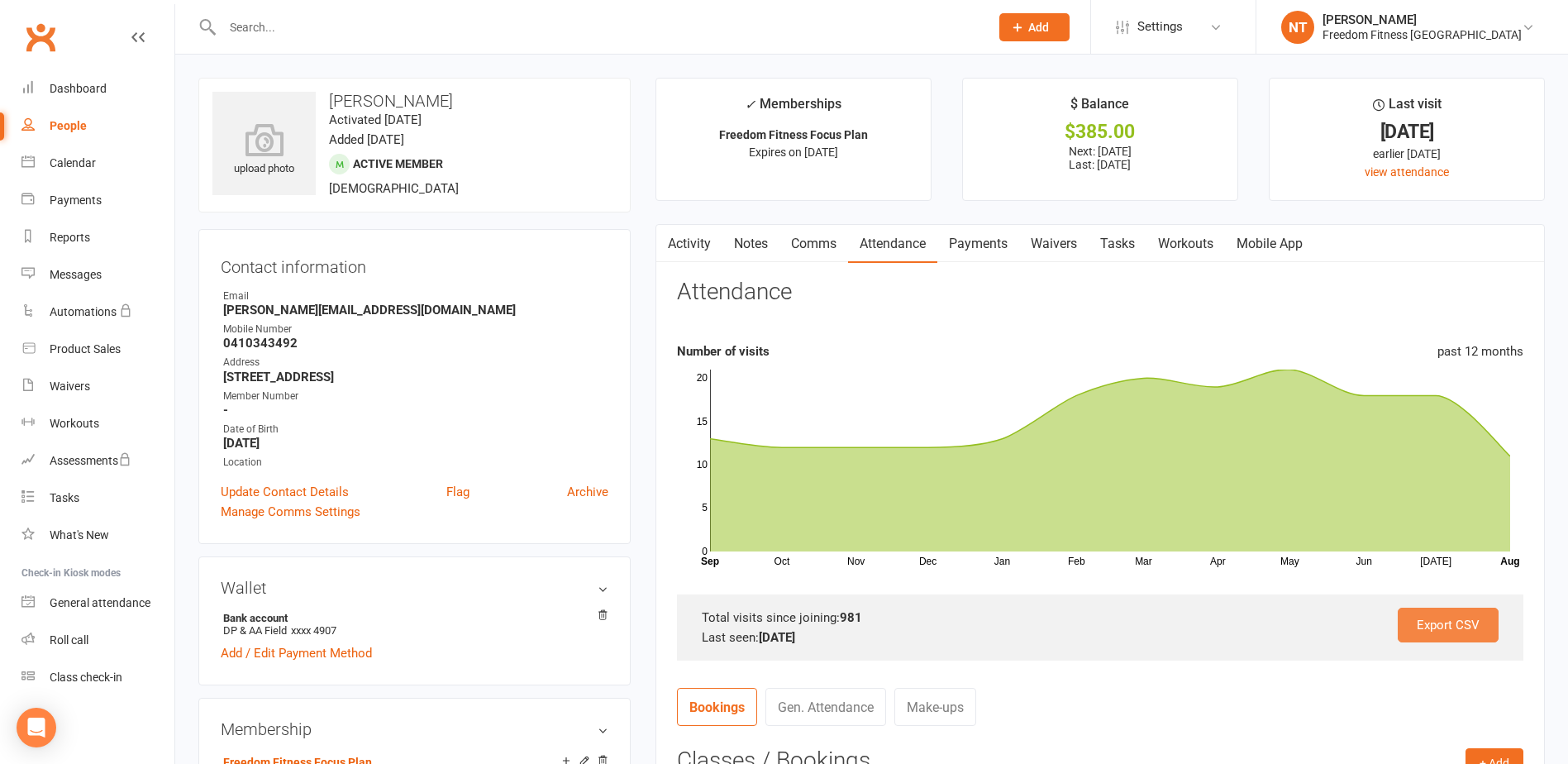
click at [1473, 628] on link "Export CSV" at bounding box center [1448, 625] width 101 height 34
click at [477, 30] on input "text" at bounding box center [597, 27] width 760 height 23
type input "cath"
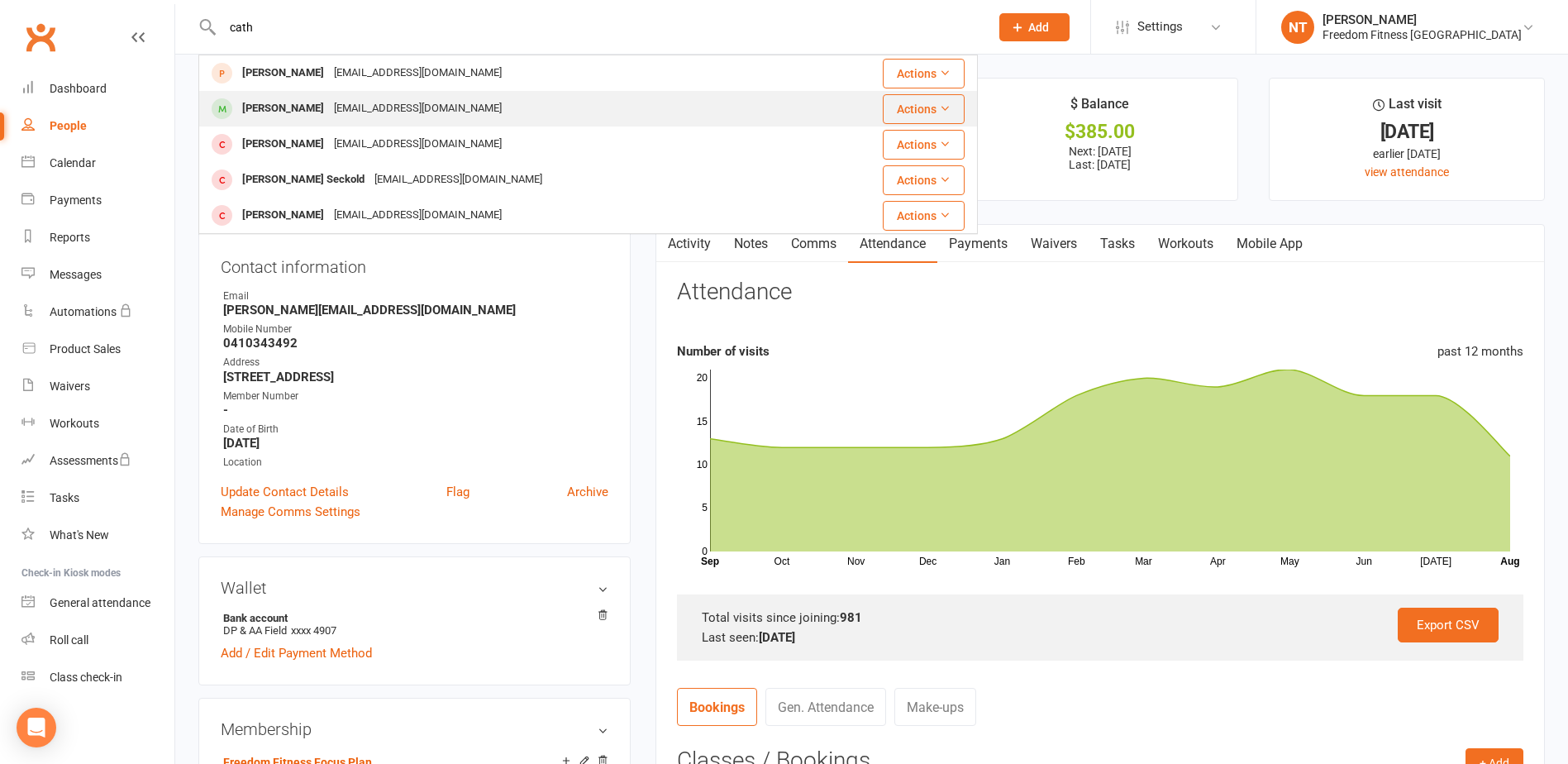
click at [294, 114] on div "[PERSON_NAME]" at bounding box center [283, 108] width 92 height 24
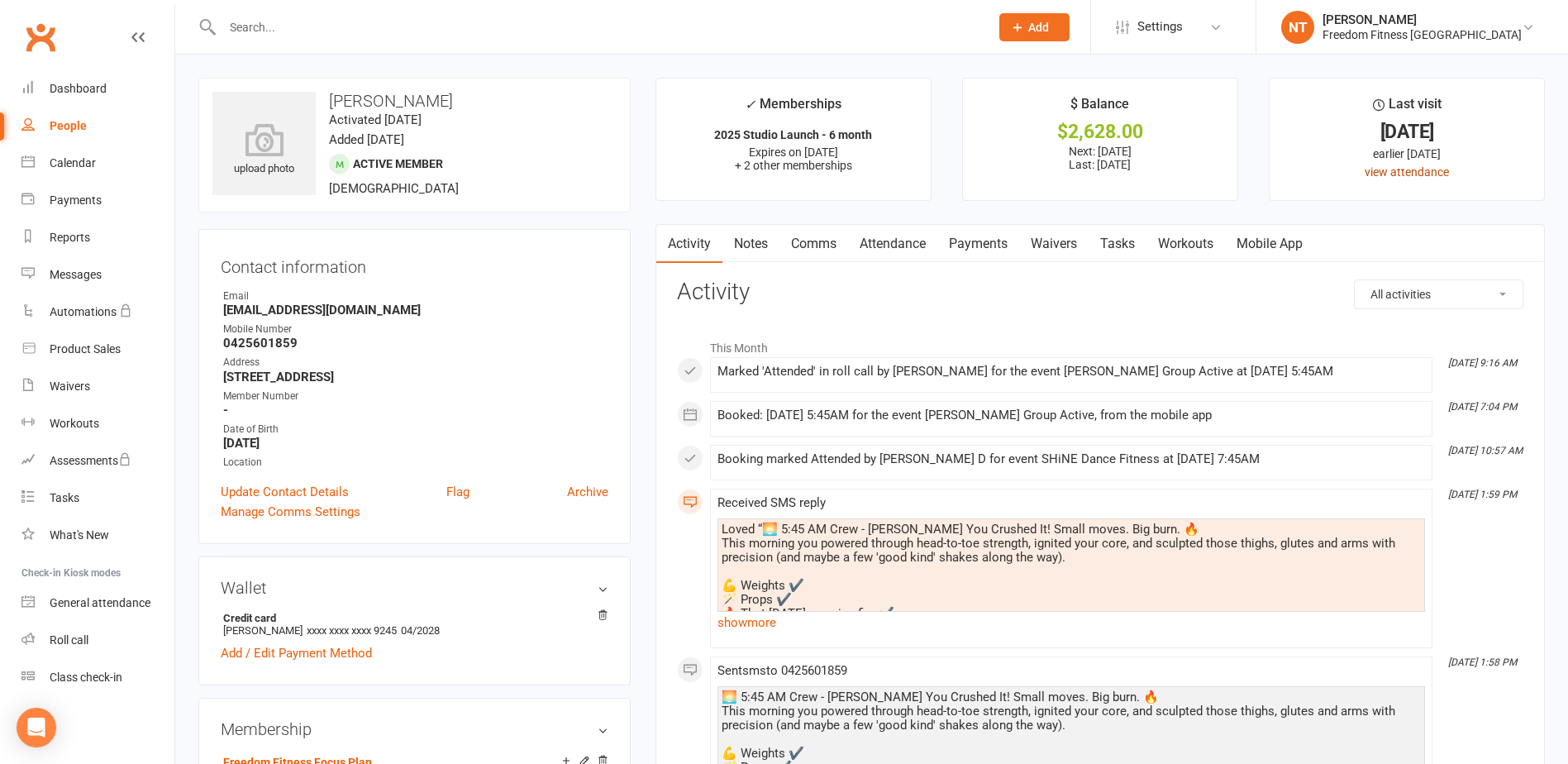
click at [1412, 178] on link "view attendance" at bounding box center [1407, 172] width 84 height 13
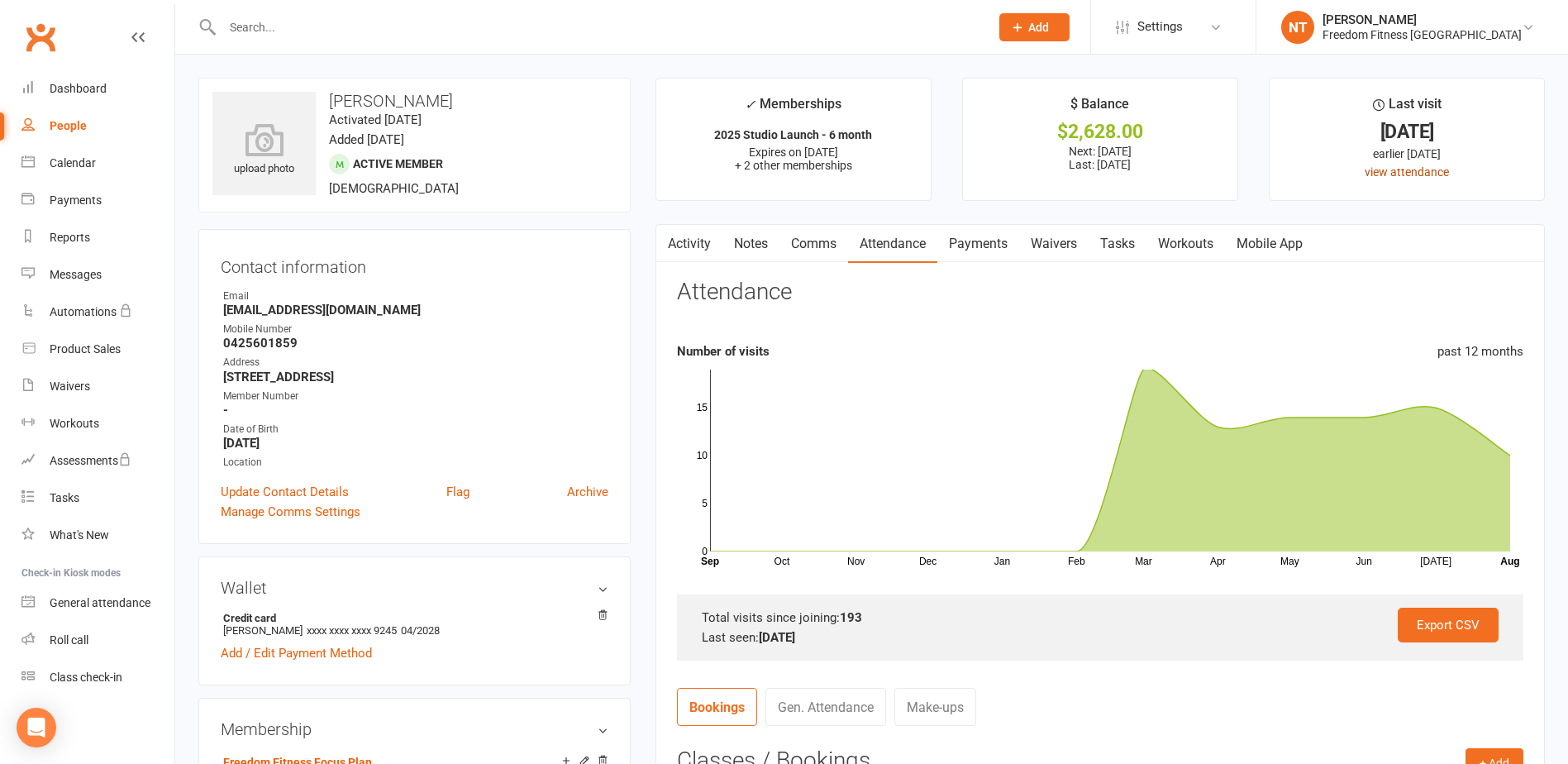
click at [1388, 171] on link "view attendance" at bounding box center [1407, 172] width 84 height 13
click at [1421, 171] on link "view attendance" at bounding box center [1407, 172] width 84 height 13
click at [501, 24] on input "text" at bounding box center [597, 27] width 760 height 23
click at [1418, 170] on link "view attendance" at bounding box center [1407, 172] width 84 height 13
click at [1412, 170] on link "view attendance" at bounding box center [1407, 172] width 84 height 13
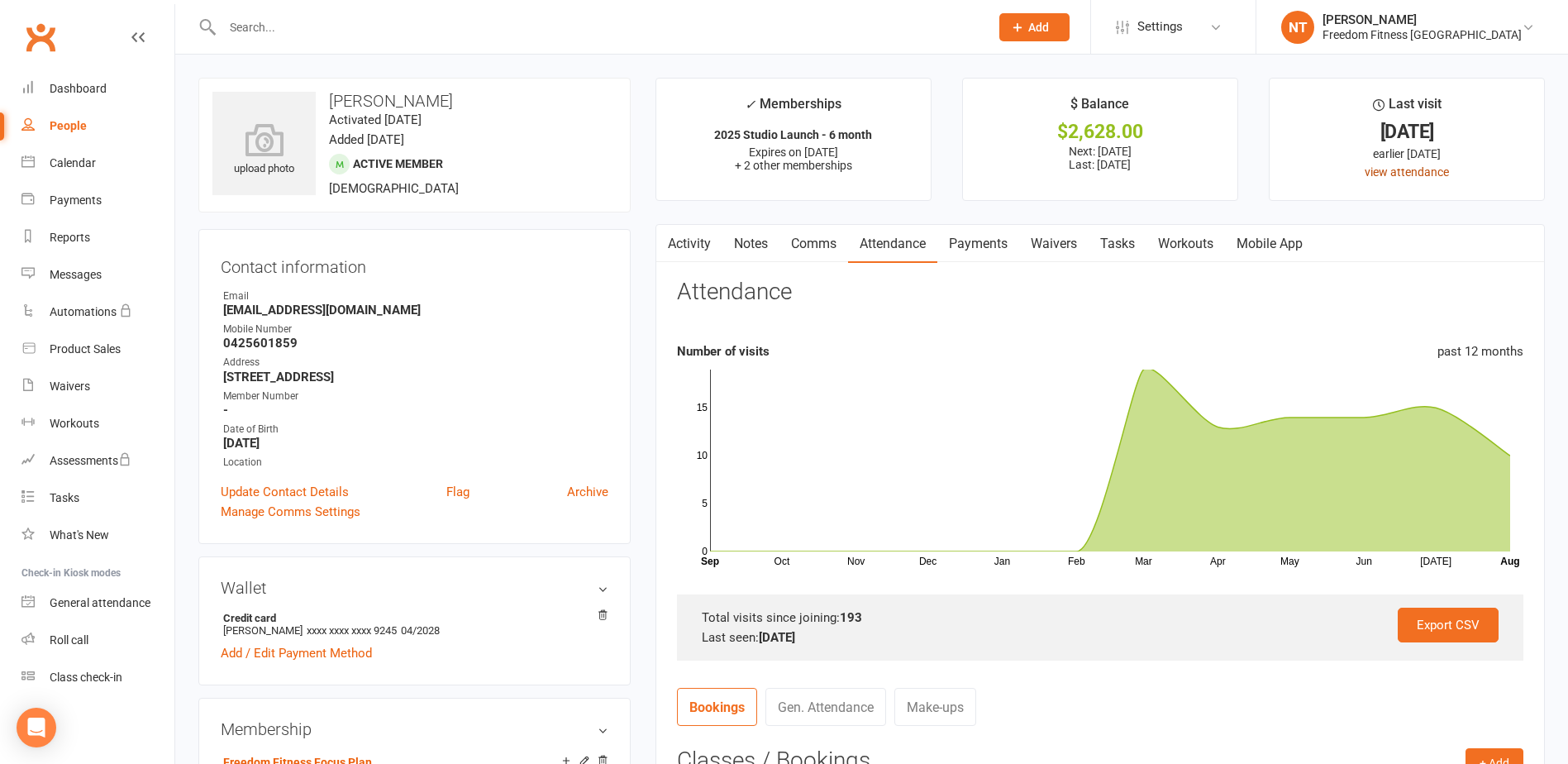
click at [1377, 170] on link "view attendance" at bounding box center [1407, 172] width 84 height 13
drag, startPoint x: 1377, startPoint y: 170, endPoint x: 1244, endPoint y: 141, distance: 136.1
click at [1241, 143] on ul "✓ Memberships 2025 Studio Launch - 6 month Expires on 21st August, 2025 + 2 oth…" at bounding box center [1100, 139] width 890 height 123
click at [1431, 170] on link "view attendance" at bounding box center [1407, 172] width 84 height 13
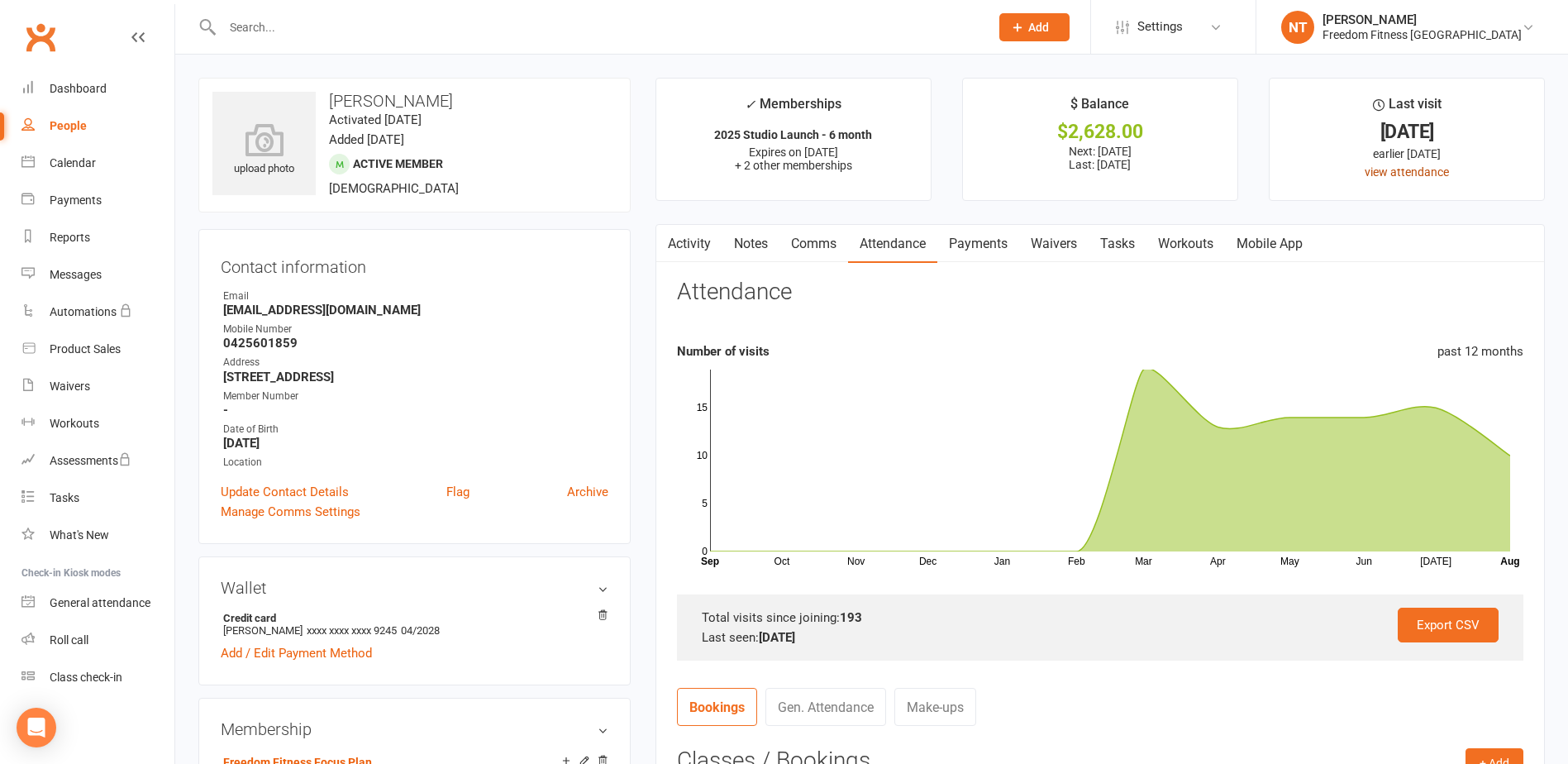
click at [1419, 171] on link "view attendance" at bounding box center [1407, 172] width 84 height 13
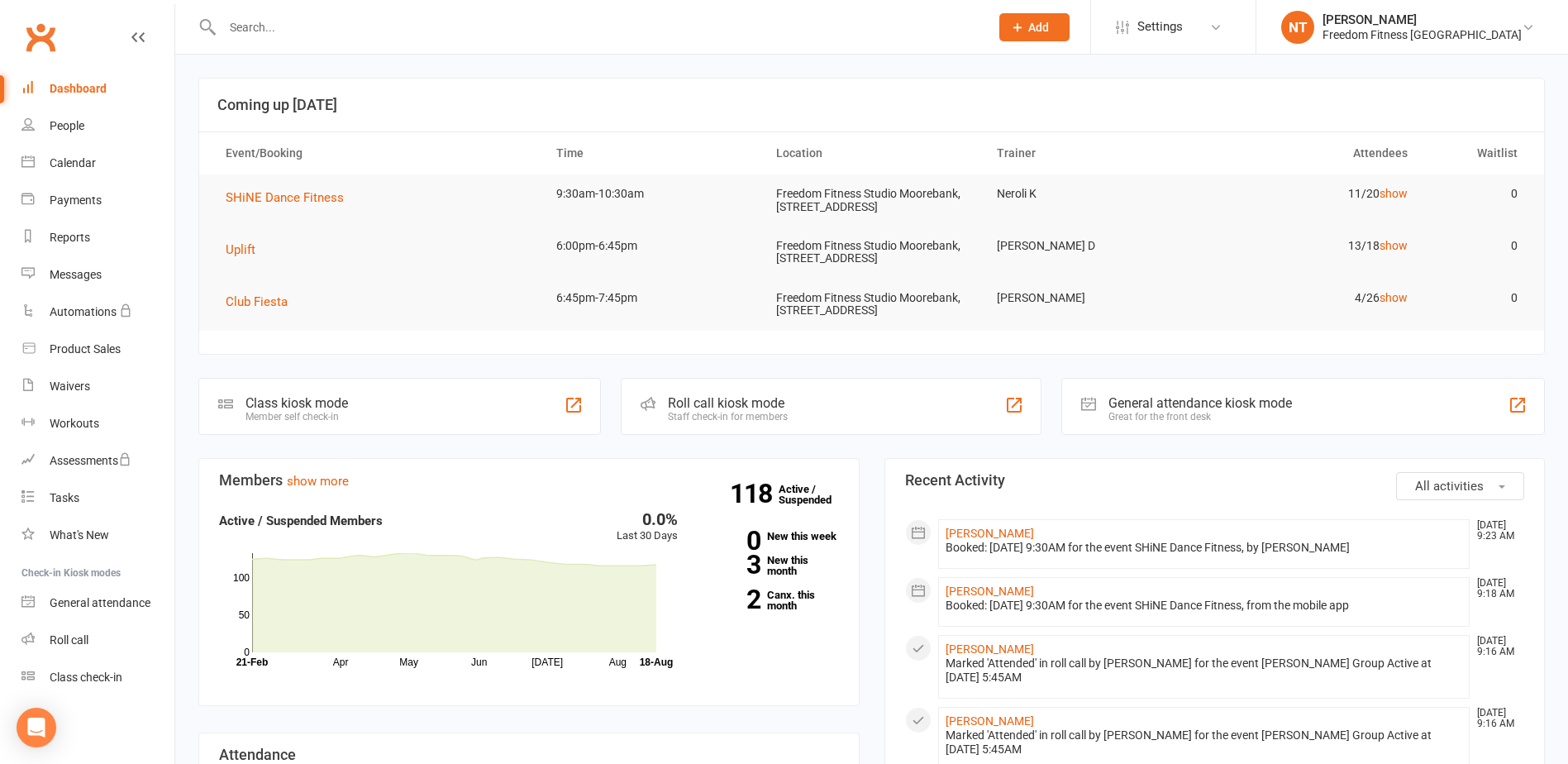
click at [348, 34] on input "text" at bounding box center [597, 27] width 760 height 23
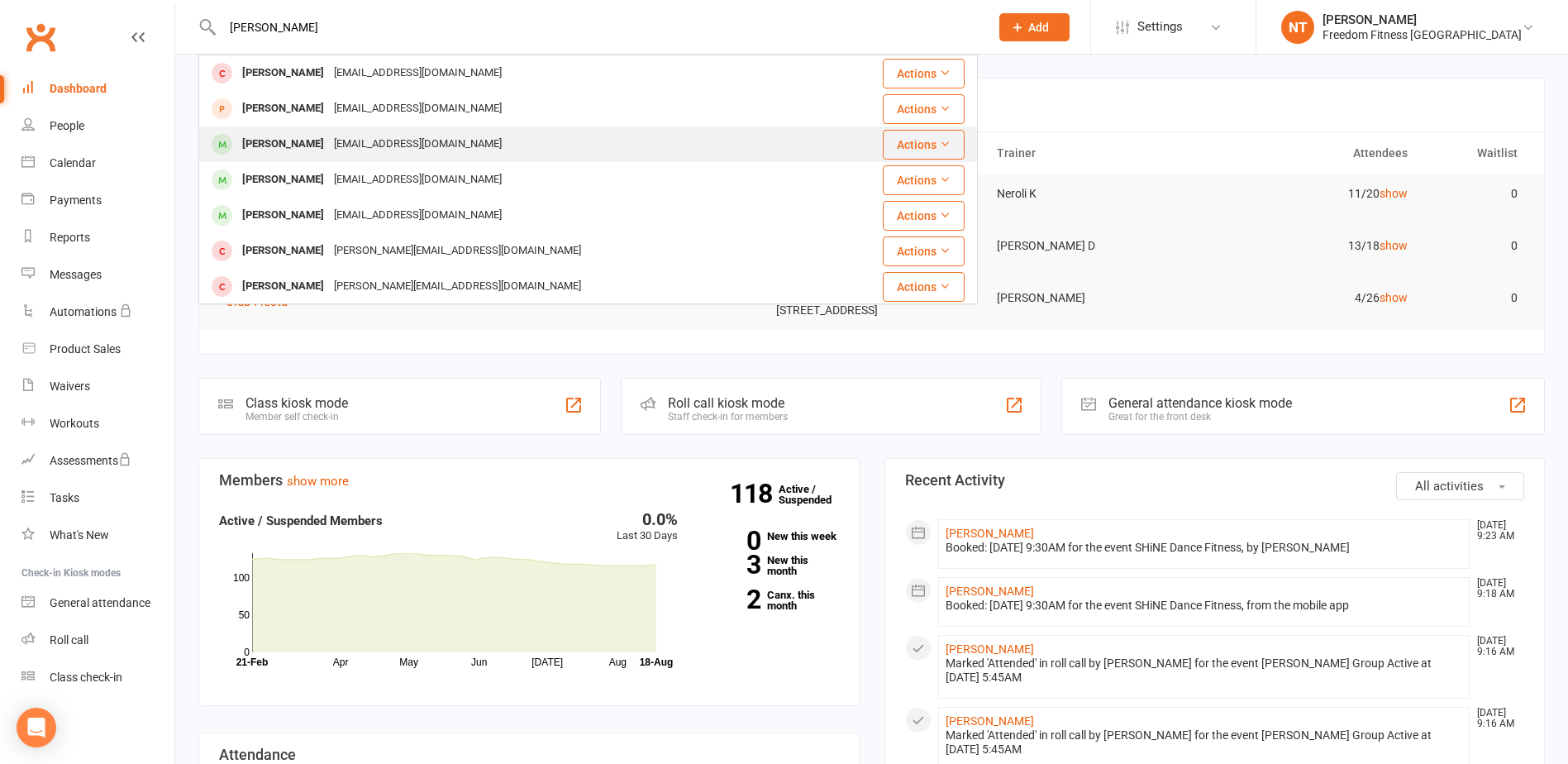
type input "[PERSON_NAME]"
click at [280, 143] on div "[PERSON_NAME]" at bounding box center [283, 143] width 92 height 24
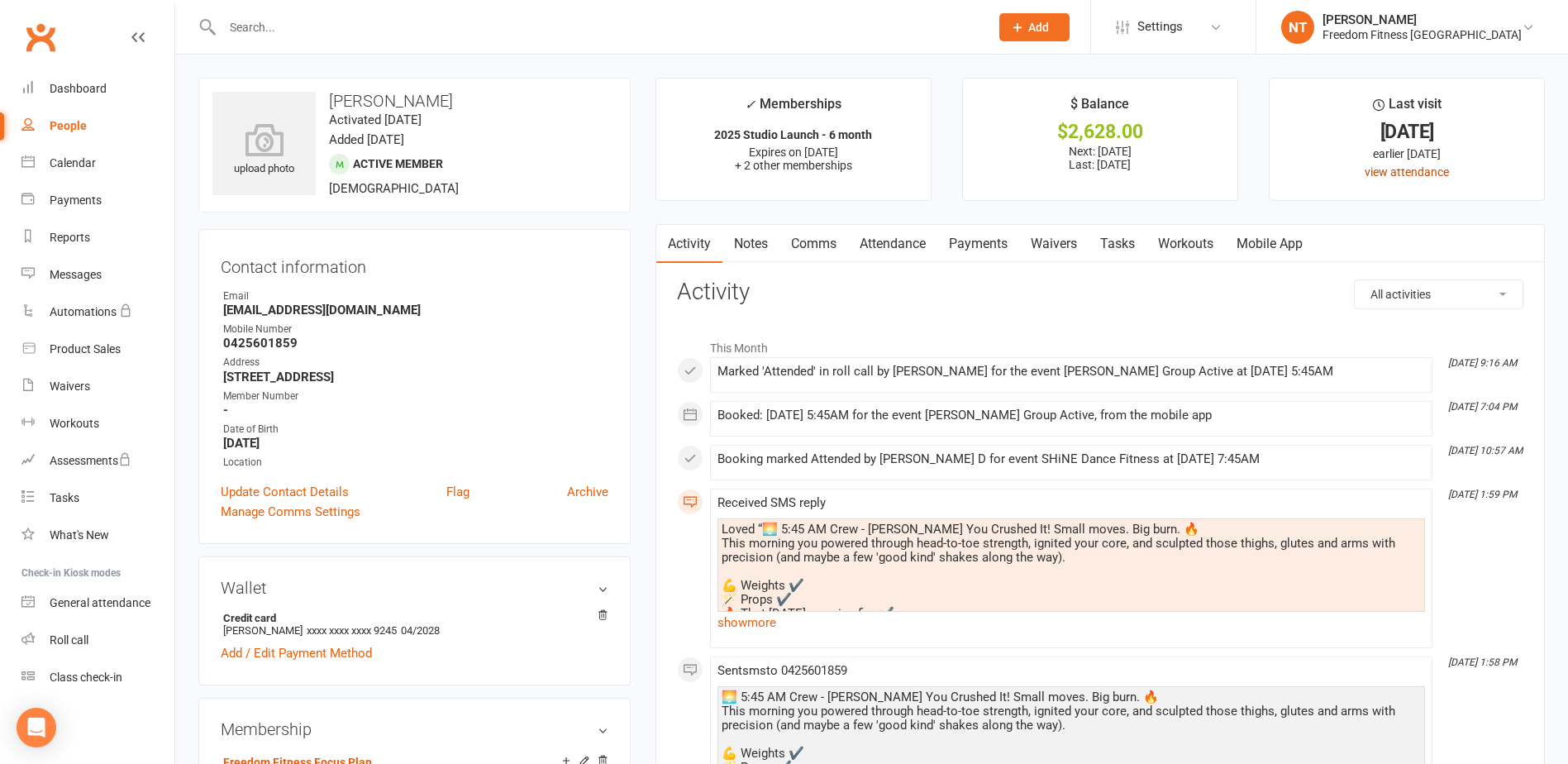
click at [1413, 173] on link "view attendance" at bounding box center [1407, 172] width 84 height 13
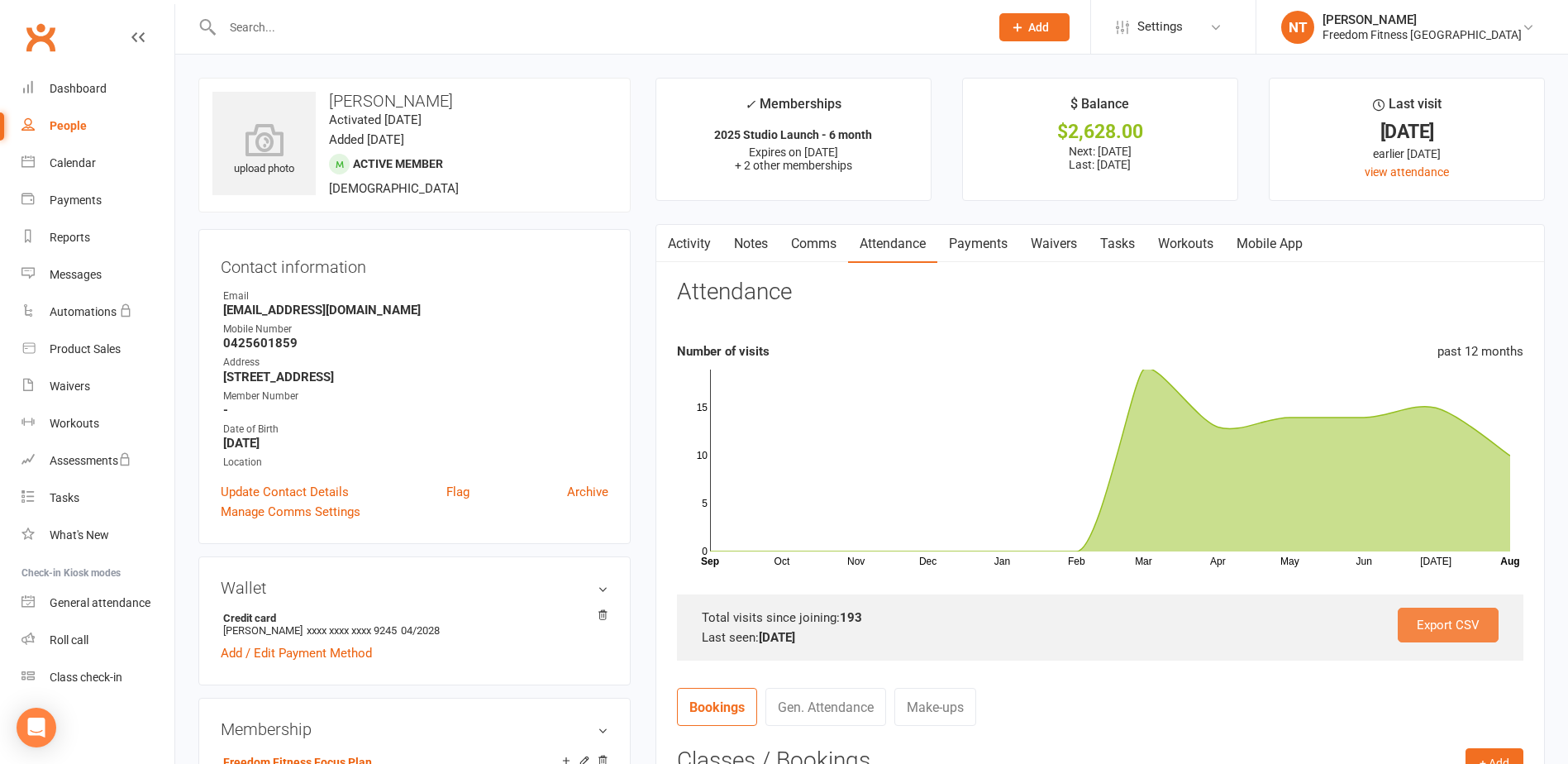
click at [1452, 625] on link "Export CSV" at bounding box center [1448, 625] width 101 height 34
click at [363, 22] on input "text" at bounding box center [597, 27] width 760 height 23
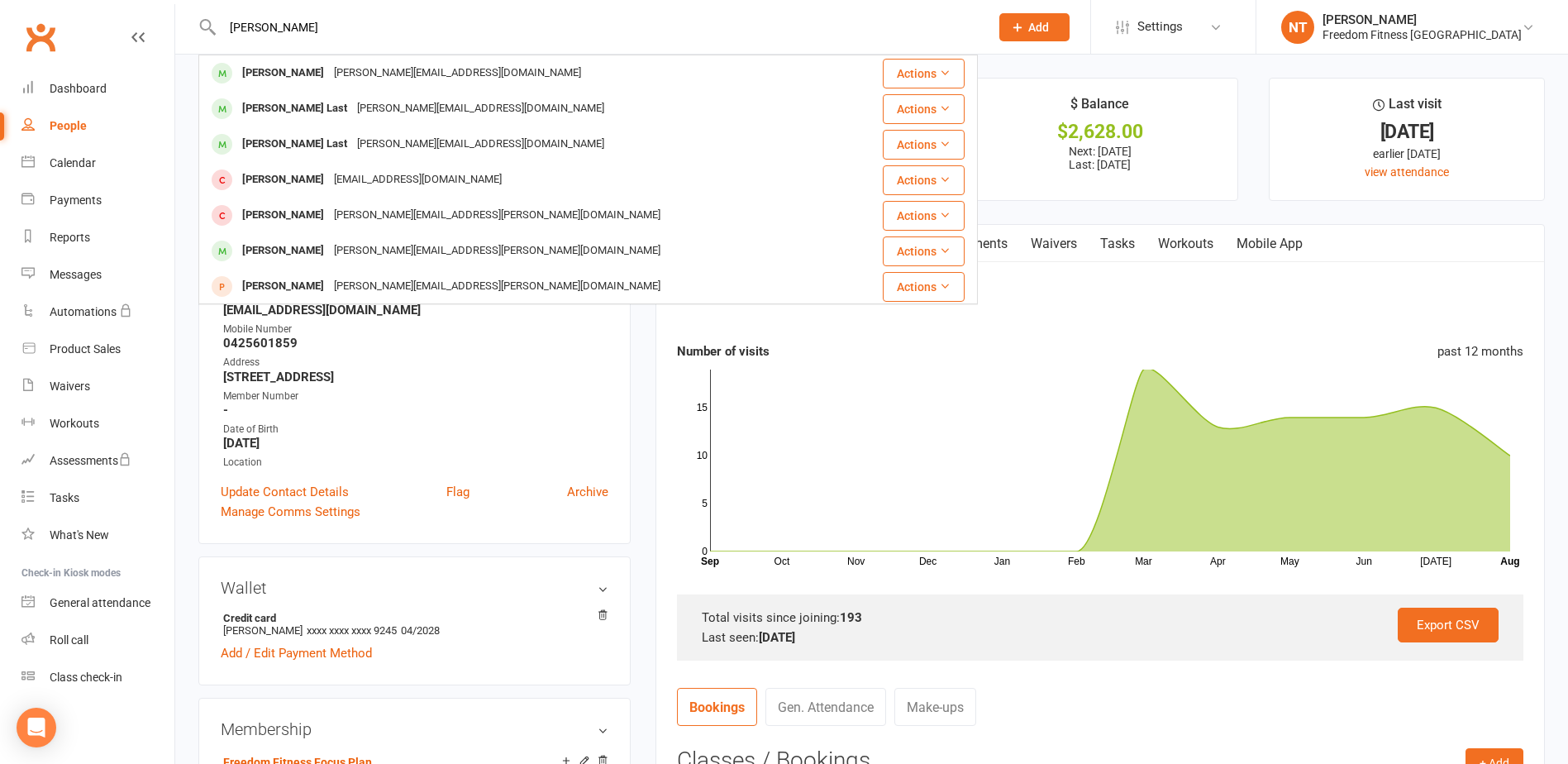
type input "[PERSON_NAME]"
click at [224, 68] on span at bounding box center [222, 72] width 20 height 20
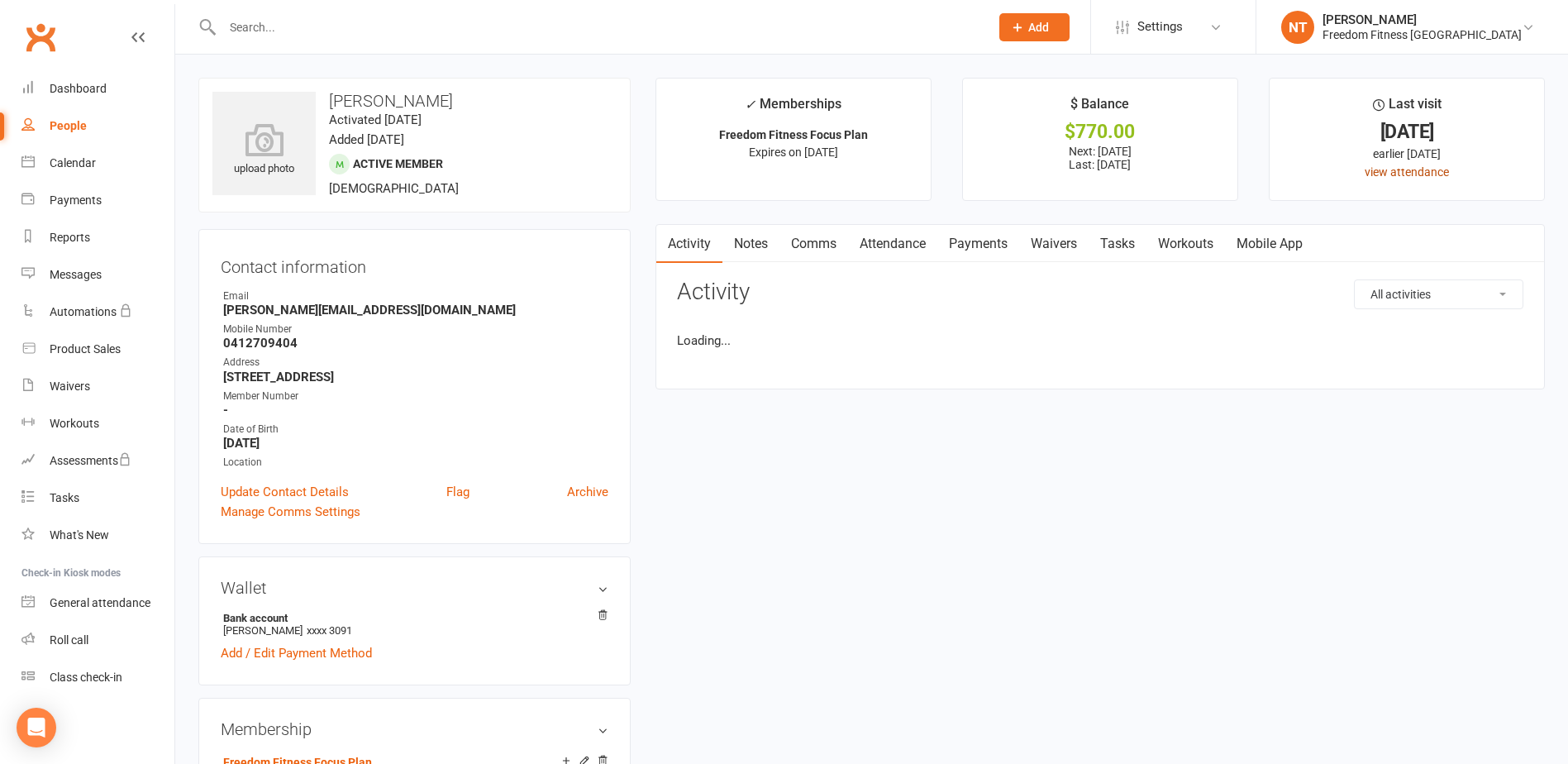
click at [1422, 169] on link "view attendance" at bounding box center [1407, 172] width 84 height 13
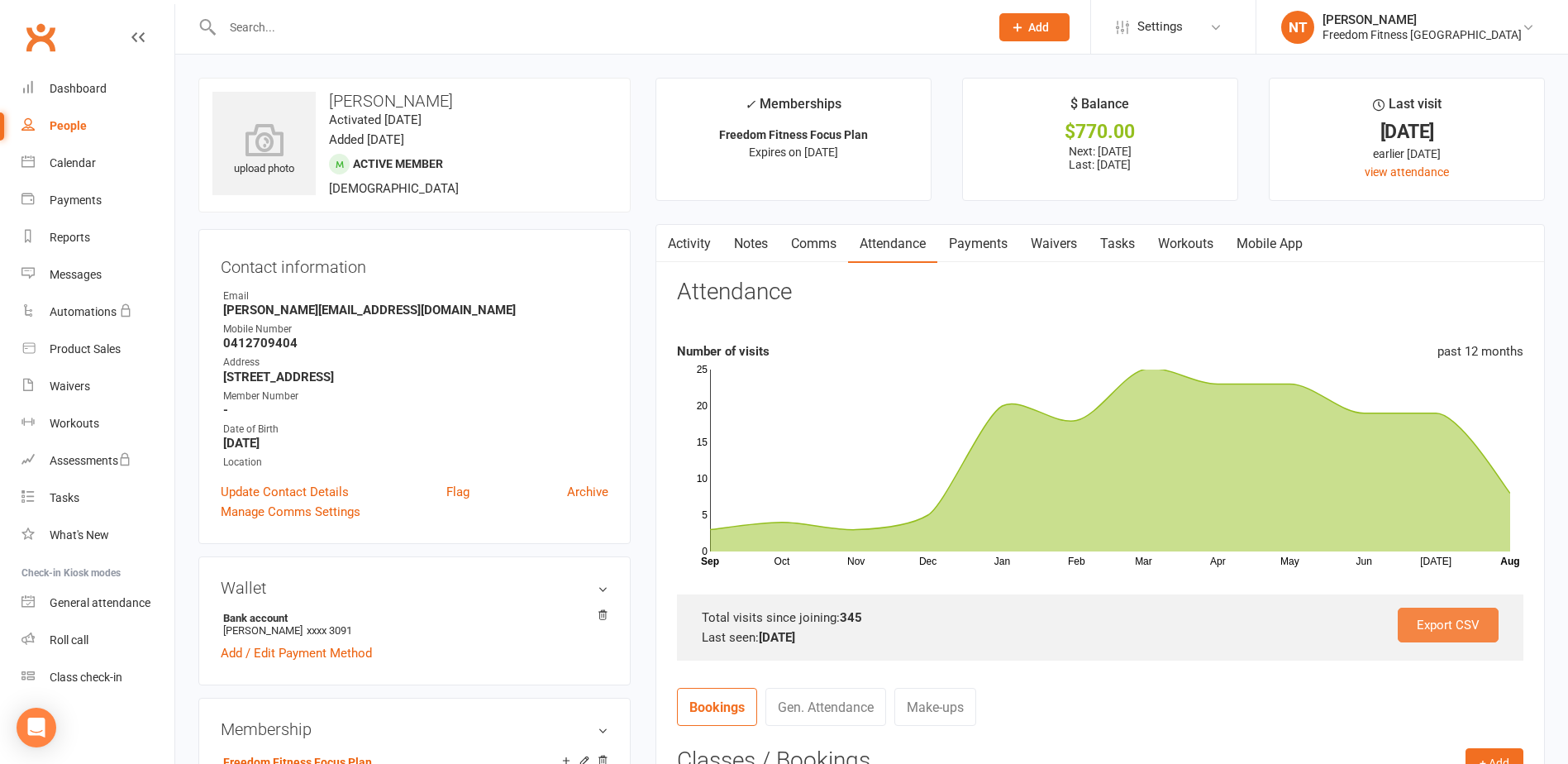
click at [1455, 622] on link "Export CSV" at bounding box center [1448, 625] width 101 height 34
click at [338, 29] on input "text" at bounding box center [597, 27] width 760 height 23
type input "[PERSON_NAME]"
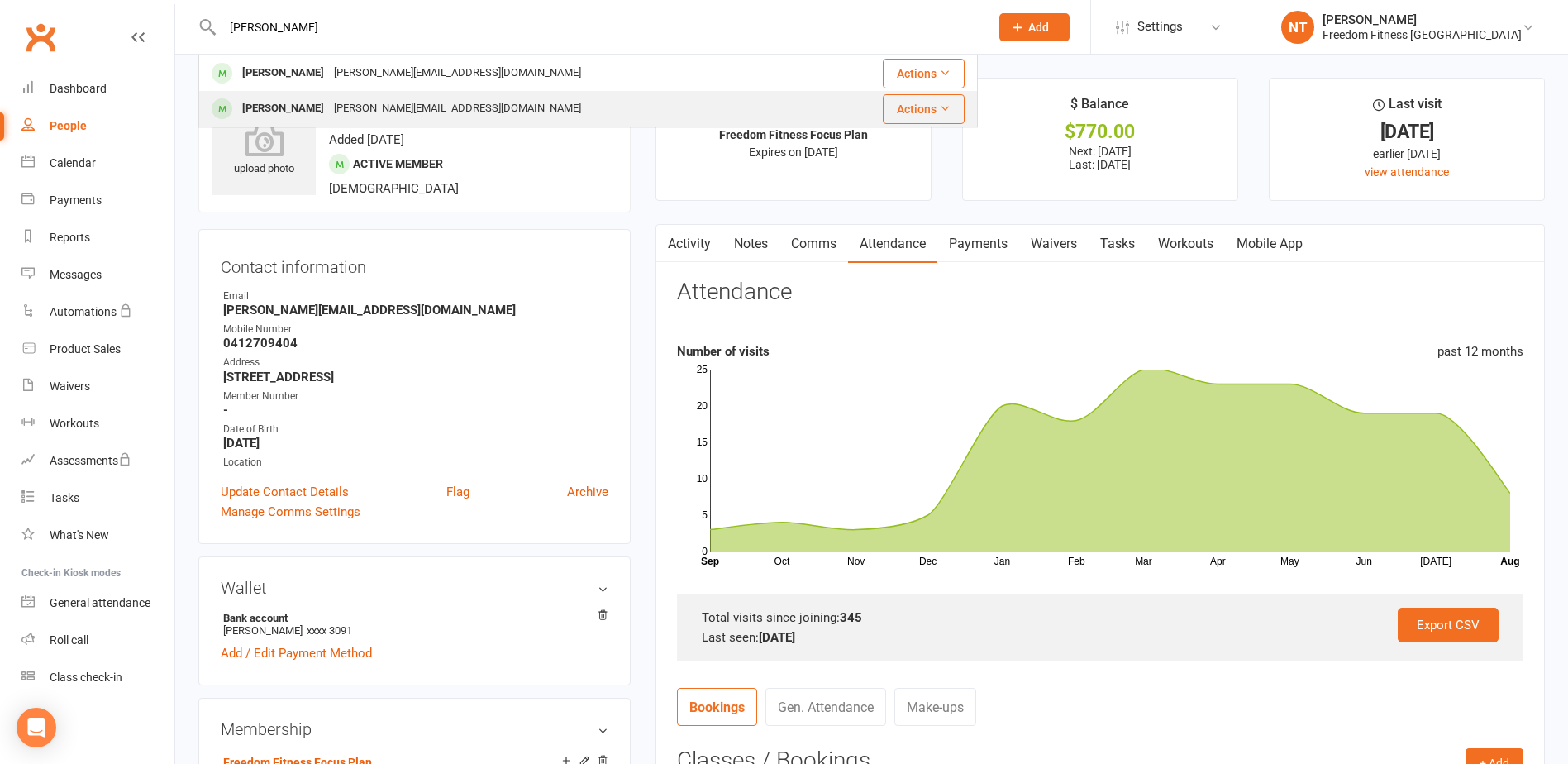
click at [301, 101] on div "[PERSON_NAME]" at bounding box center [283, 108] width 92 height 24
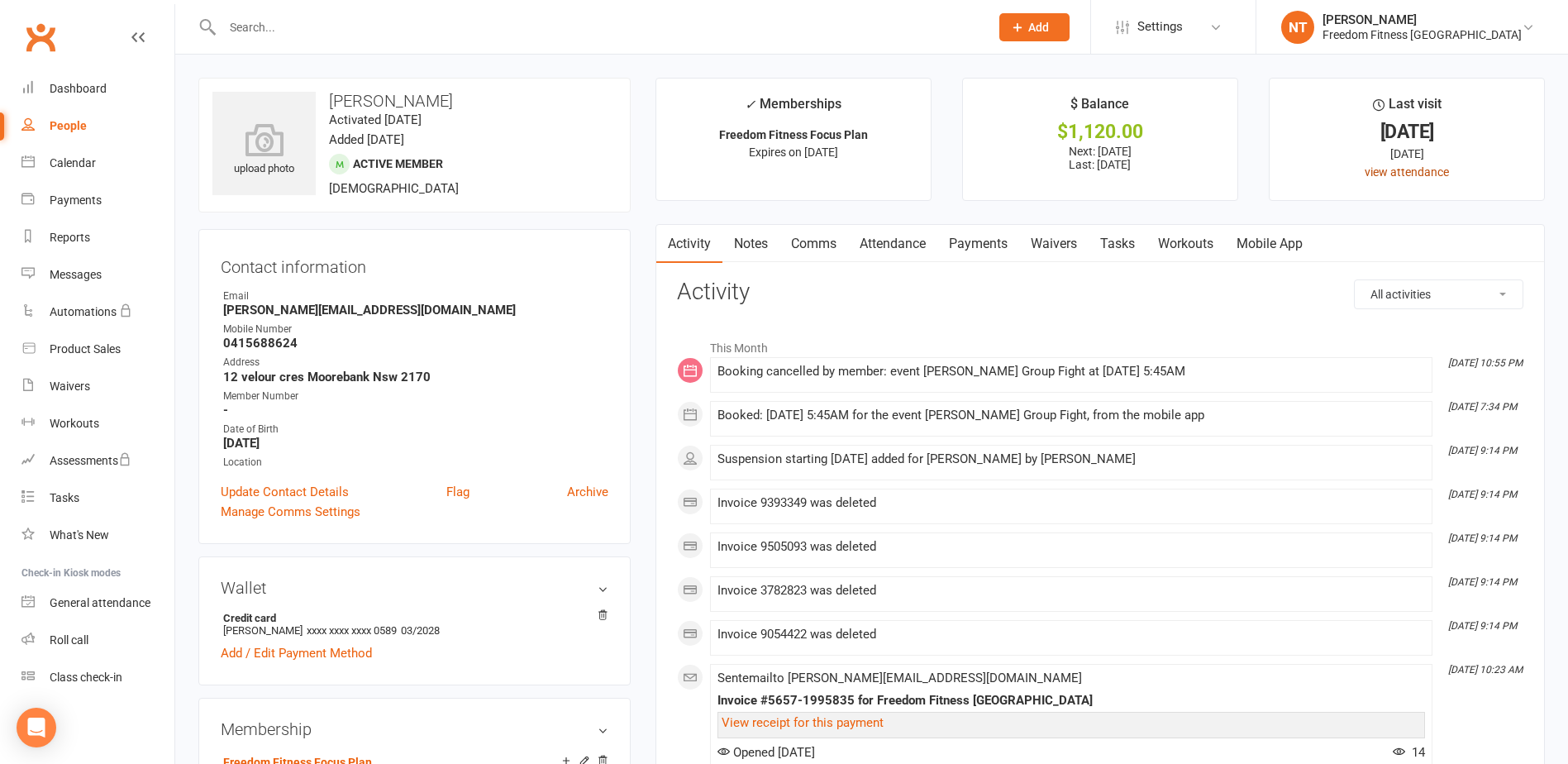
click at [1415, 172] on link "view attendance" at bounding box center [1407, 172] width 84 height 13
